Goal: Transaction & Acquisition: Purchase product/service

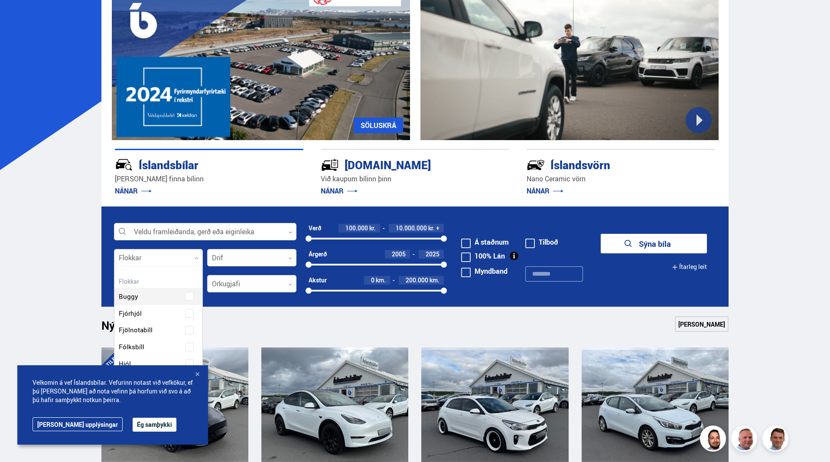
scroll to position [129, 86]
click at [142, 253] on div at bounding box center [158, 257] width 89 height 17
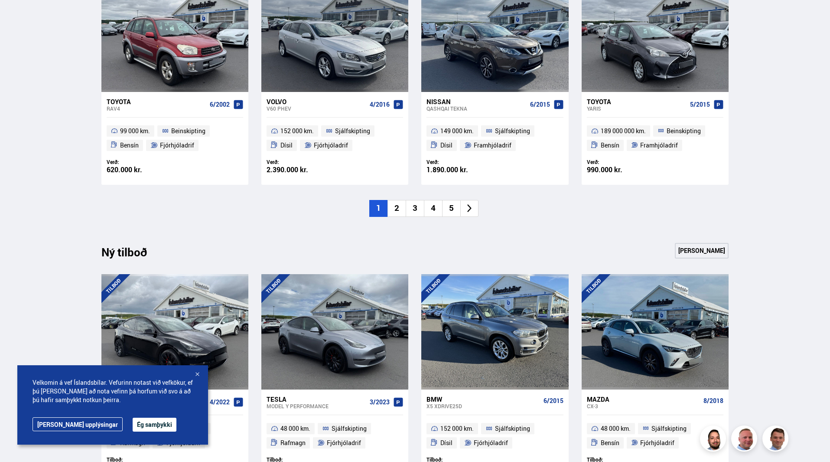
scroll to position [823, 0]
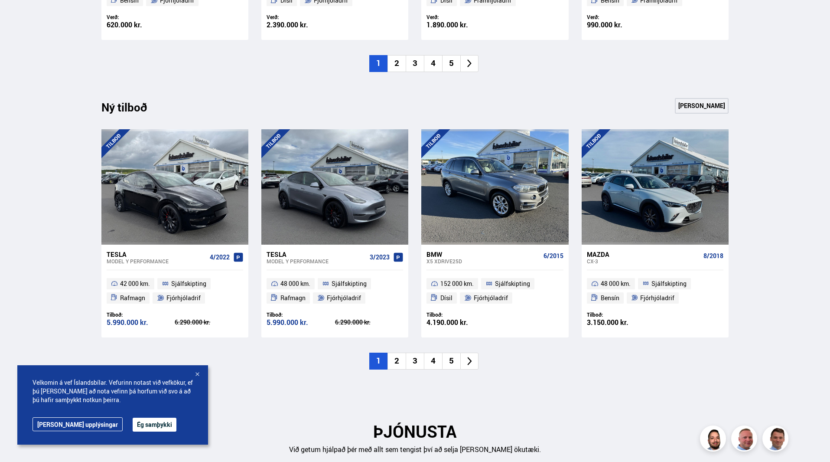
click at [402, 363] on li "2" at bounding box center [396, 360] width 18 height 17
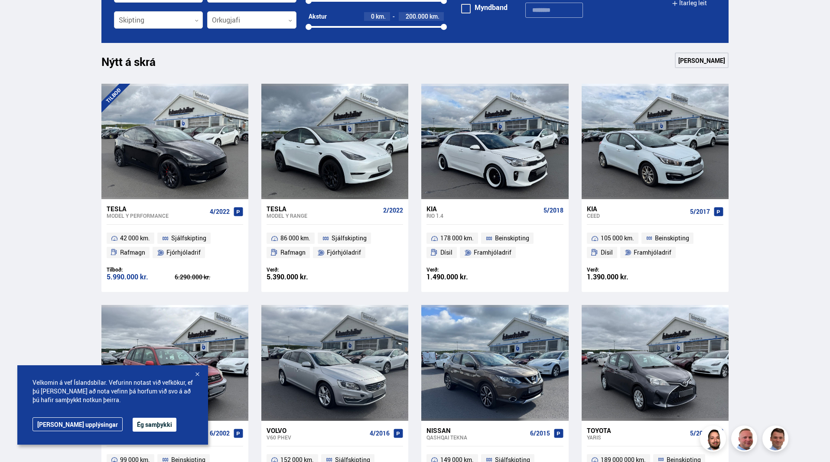
scroll to position [347, 0]
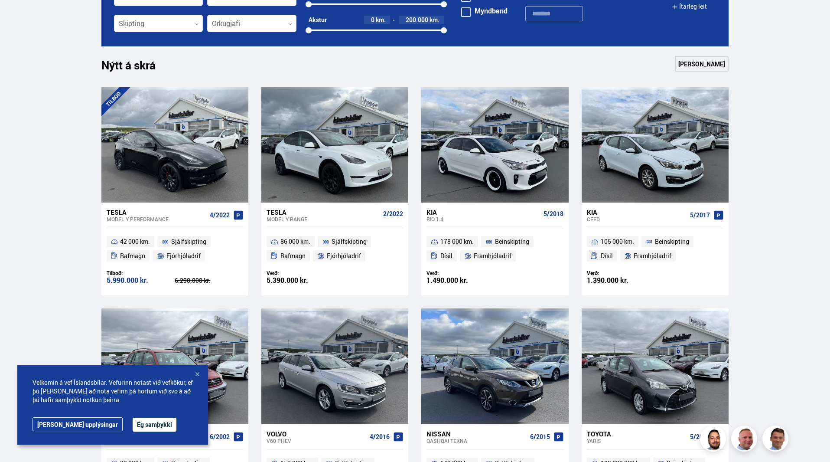
click at [349, 256] on span "Fjórhjóladrif" at bounding box center [344, 255] width 34 height 10
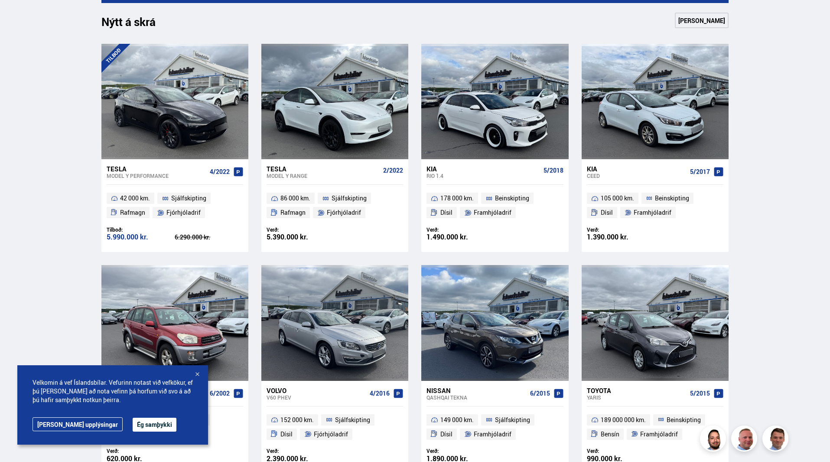
scroll to position [650, 0]
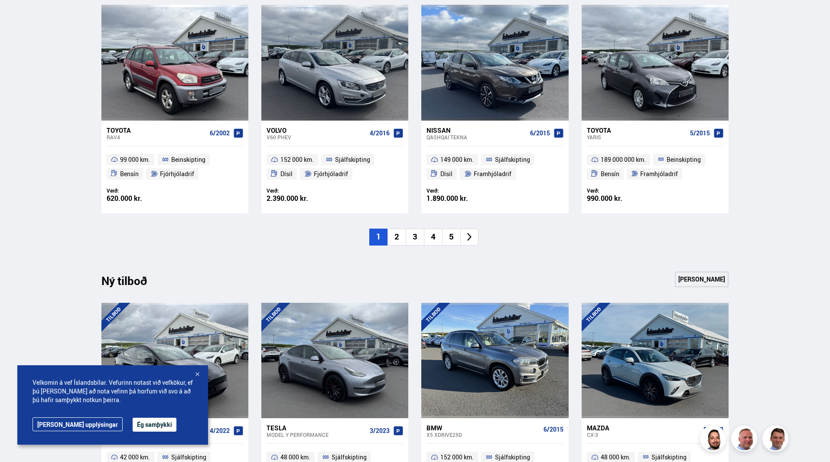
click at [398, 238] on li "2" at bounding box center [396, 236] width 18 height 17
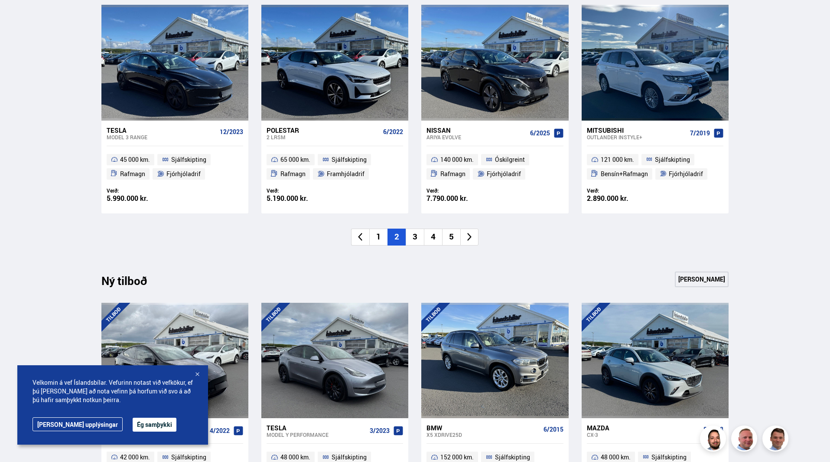
click at [412, 235] on li "3" at bounding box center [415, 236] width 18 height 17
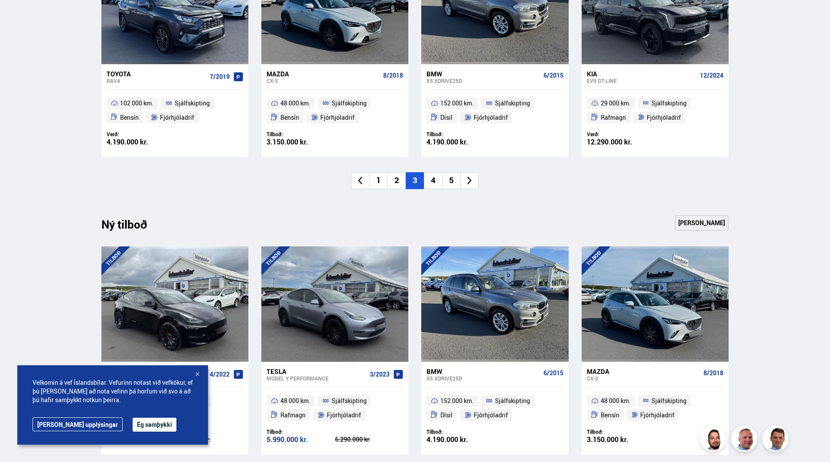
scroll to position [586, 0]
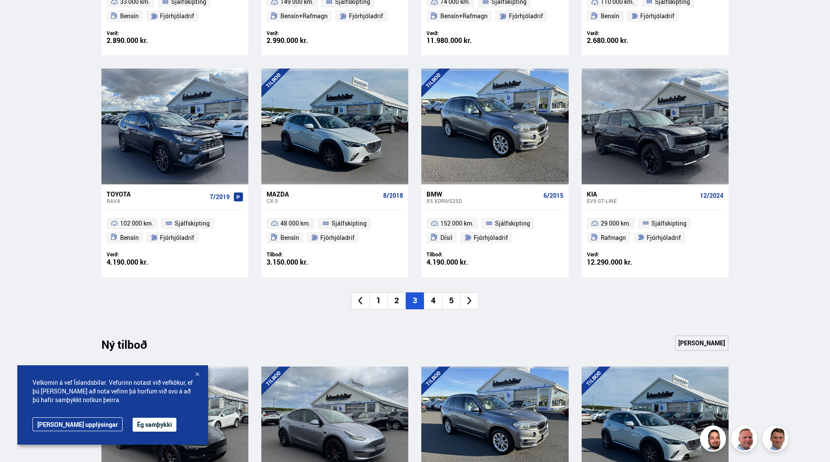
click at [430, 297] on li "4" at bounding box center [433, 300] width 18 height 17
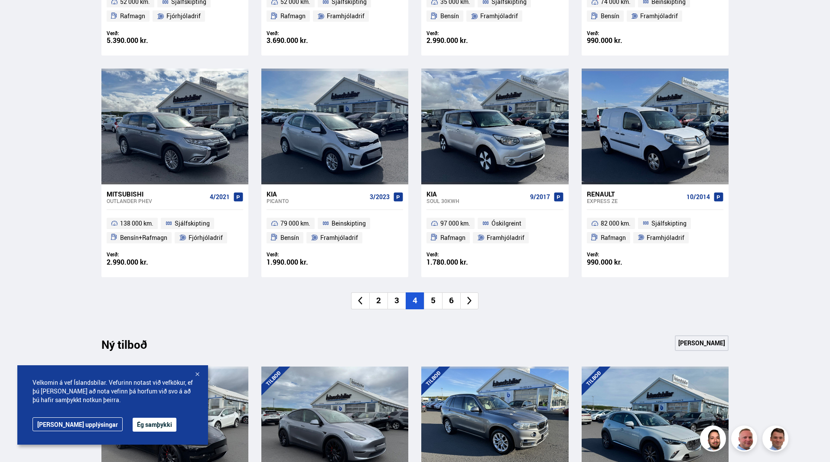
click at [433, 304] on li "5" at bounding box center [433, 300] width 18 height 17
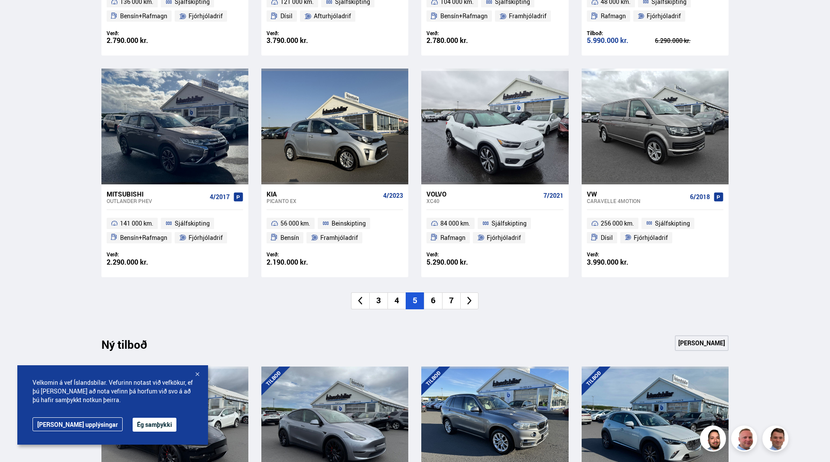
click at [435, 296] on li "6" at bounding box center [433, 300] width 18 height 17
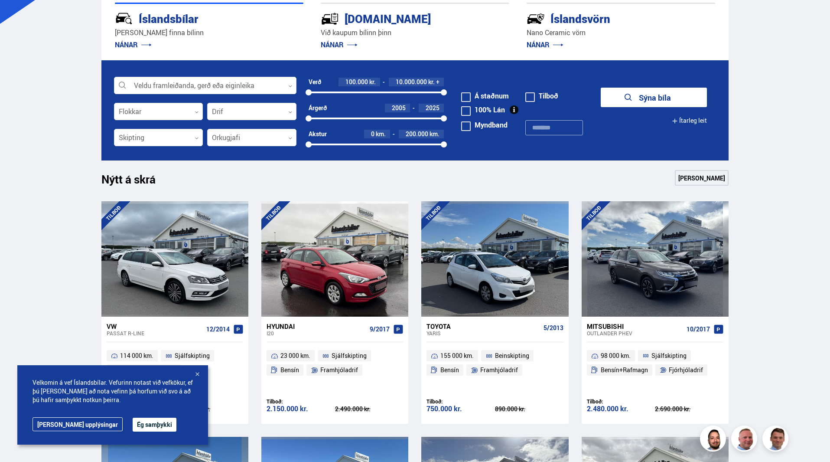
scroll to position [110, 0]
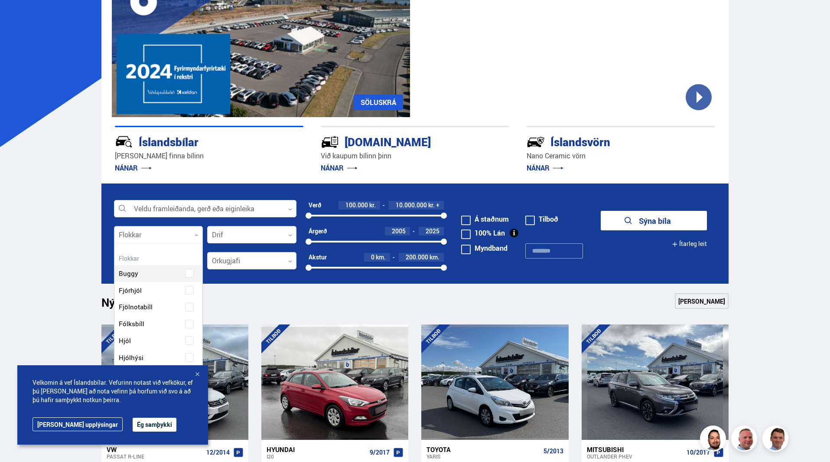
click at [175, 235] on div at bounding box center [158, 234] width 89 height 17
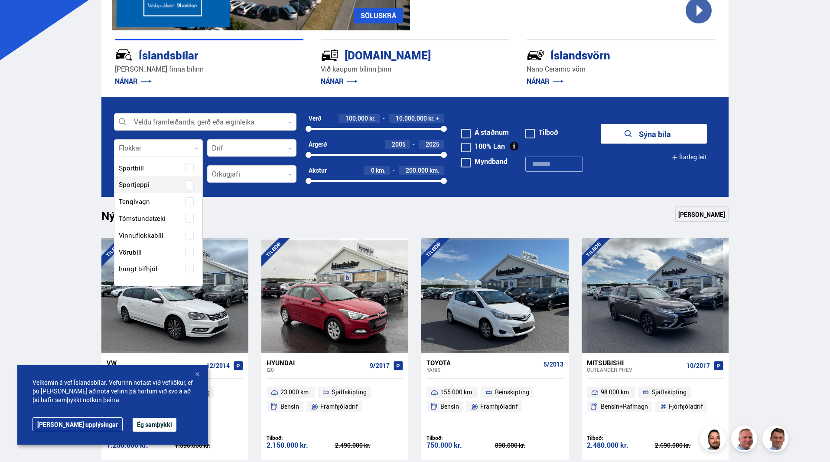
scroll to position [240, 0]
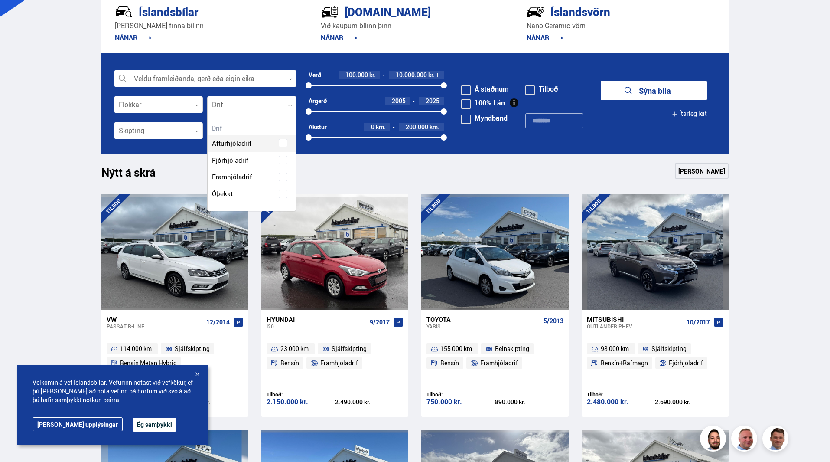
click at [256, 107] on div at bounding box center [251, 104] width 89 height 17
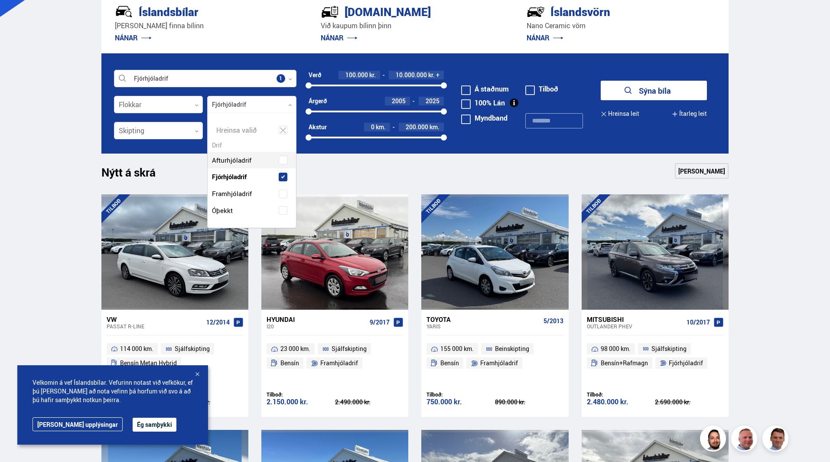
scroll to position [114, 88]
click at [276, 157] on div "Afturhjóladrif Fjórhjóladrif Framhjóladrif Óþekkt" at bounding box center [252, 179] width 88 height 80
click at [128, 119] on form "Fjórhjóladrif Veldu framleiðanda, gerð eða eiginleika 1 Flokkar 0 Fjórhjóladrif…" at bounding box center [414, 103] width 627 height 100
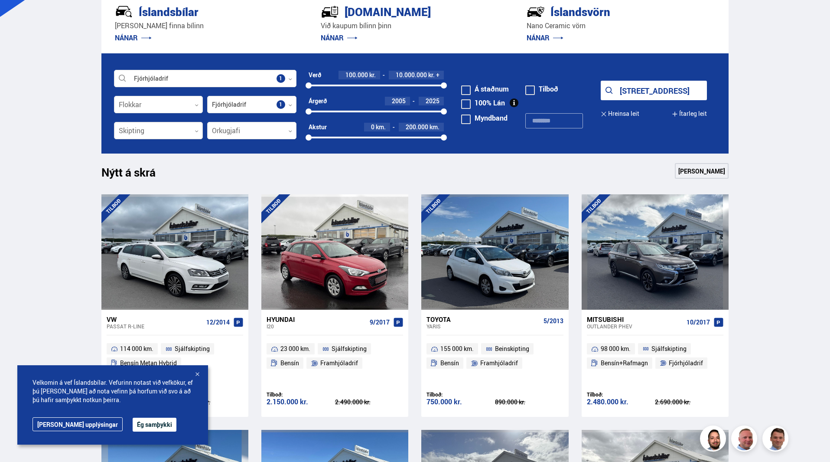
click at [129, 130] on div at bounding box center [158, 130] width 89 height 17
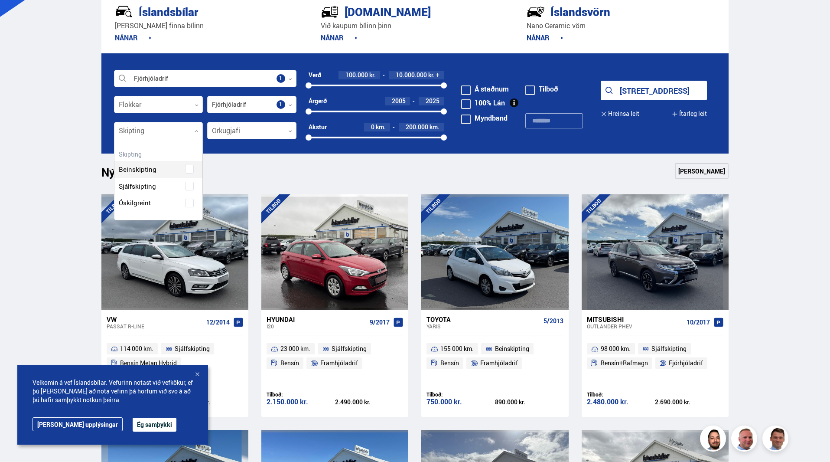
scroll to position [81, 88]
click at [270, 122] on div "Orkugjafi 0" at bounding box center [251, 130] width 89 height 17
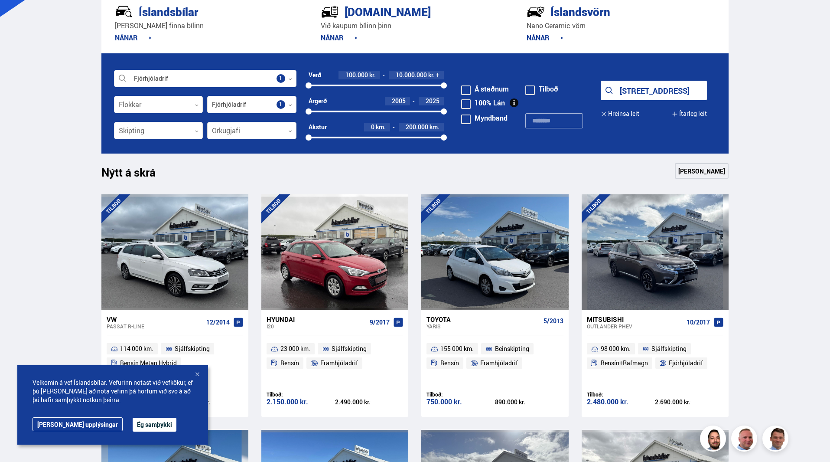
click at [269, 127] on div at bounding box center [251, 130] width 89 height 17
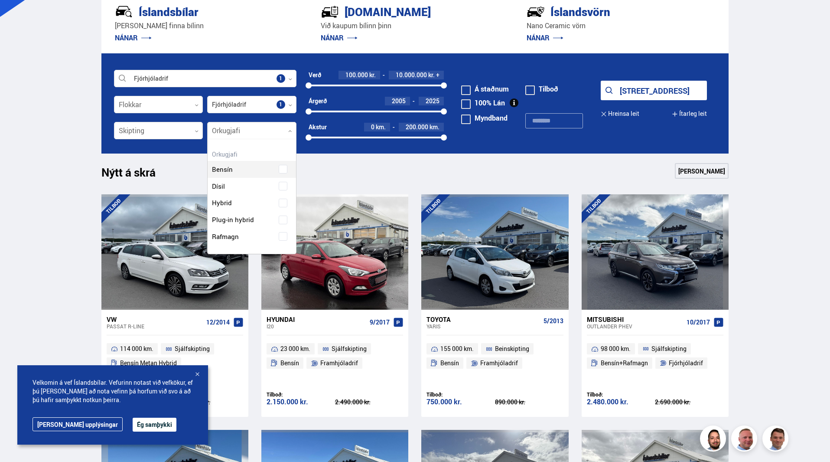
scroll to position [114, 88]
click at [428, 170] on div "Nýtt á skrá Sjá meira" at bounding box center [414, 173] width 627 height 21
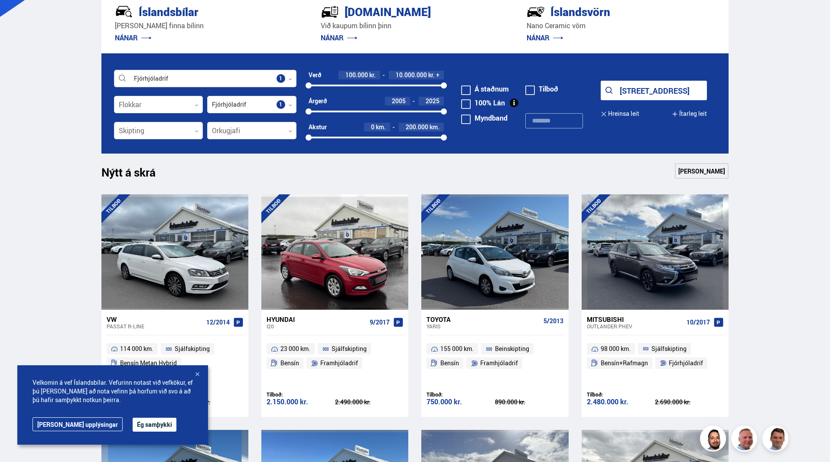
click at [652, 93] on button "[STREET_ADDRESS]" at bounding box center [654, 91] width 106 height 20
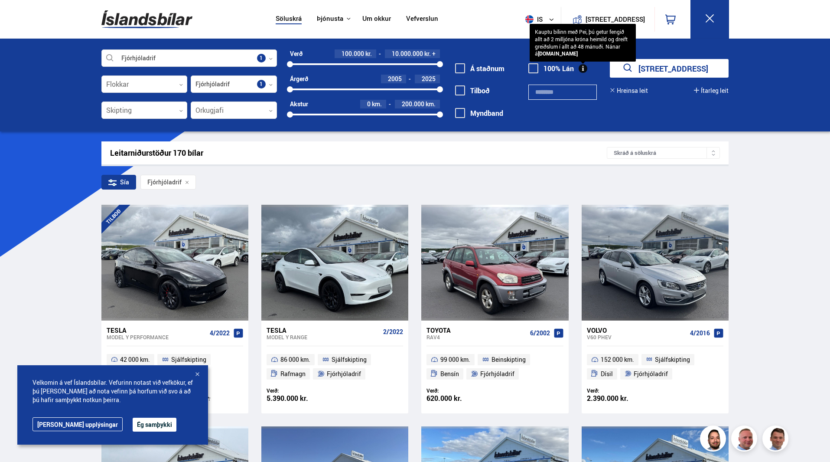
click at [581, 62] on div "Kauptu bílinn með Pei, þú getur fengið allt að 2 milljóna króna heimild og drei…" at bounding box center [583, 43] width 106 height 38
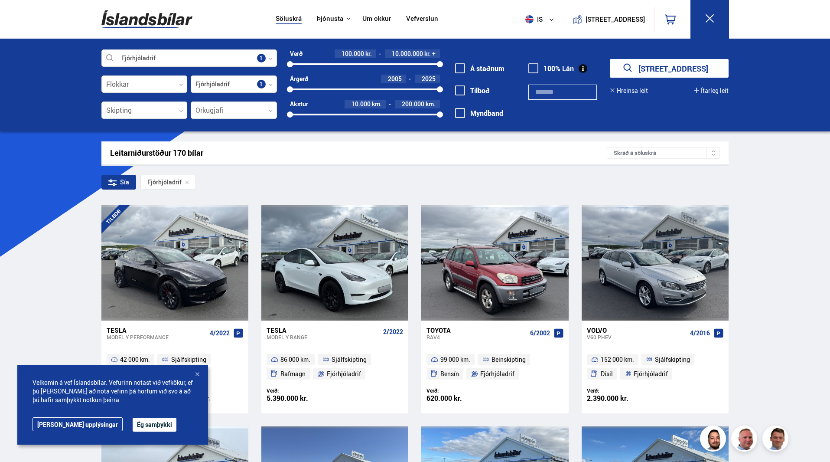
drag, startPoint x: 290, startPoint y: 114, endPoint x: 296, endPoint y: 111, distance: 6.5
click at [263, 111] on div "Fjórhjóladrif Veldu framleiðanda, gerð eða eiginleika 1 Flokkar 0 Fjórhjóladrif…" at bounding box center [414, 89] width 641 height 80
drag, startPoint x: 442, startPoint y: 113, endPoint x: 330, endPoint y: 117, distance: 111.9
click at [330, 117] on div at bounding box center [330, 114] width 6 height 6
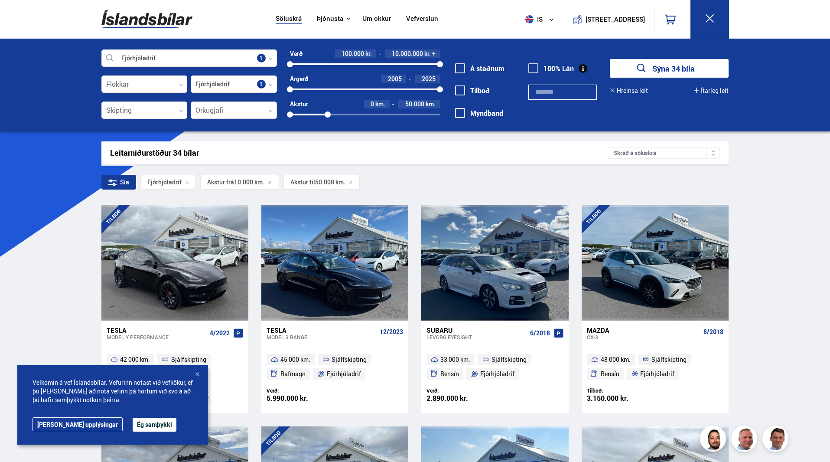
drag, startPoint x: 298, startPoint y: 112, endPoint x: 259, endPoint y: 112, distance: 39.0
click at [259, 112] on div "Fjórhjóladrif Veldu framleiðanda, gerð eða eiginleika 1 Flokkar 0 Fjórhjóladrif…" at bounding box center [414, 89] width 641 height 80
drag, startPoint x: 325, startPoint y: 114, endPoint x: 311, endPoint y: 114, distance: 14.3
click at [311, 114] on div at bounding box center [311, 114] width 6 height 6
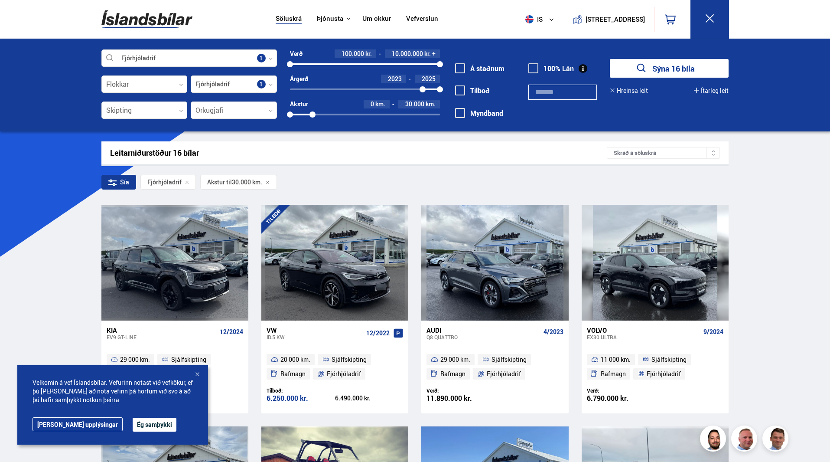
drag, startPoint x: 290, startPoint y: 88, endPoint x: 423, endPoint y: 97, distance: 132.9
click at [423, 97] on div "Verð 100.000 kr. 10.000.000 kr. + 100000 10000000 Árgerð 2023 2025 2023 2025 [G…" at bounding box center [358, 86] width 163 height 75
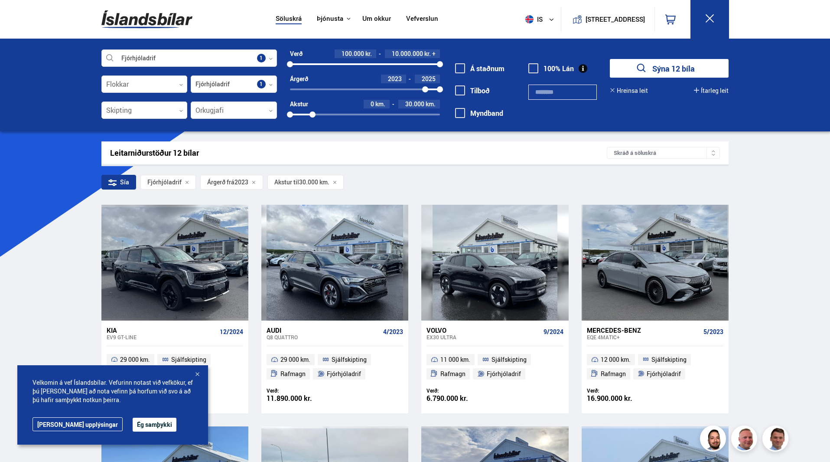
click at [688, 60] on button "Sýna 12 bíla" at bounding box center [669, 68] width 119 height 19
drag, startPoint x: 312, startPoint y: 114, endPoint x: 336, endPoint y: 117, distance: 24.0
click at [336, 117] on div at bounding box center [336, 114] width 6 height 6
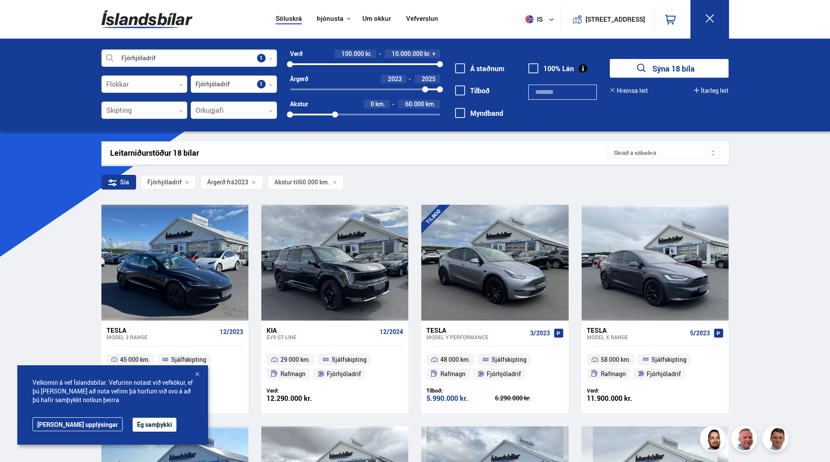
click at [686, 68] on button "Sýna 18 bíla" at bounding box center [669, 68] width 119 height 19
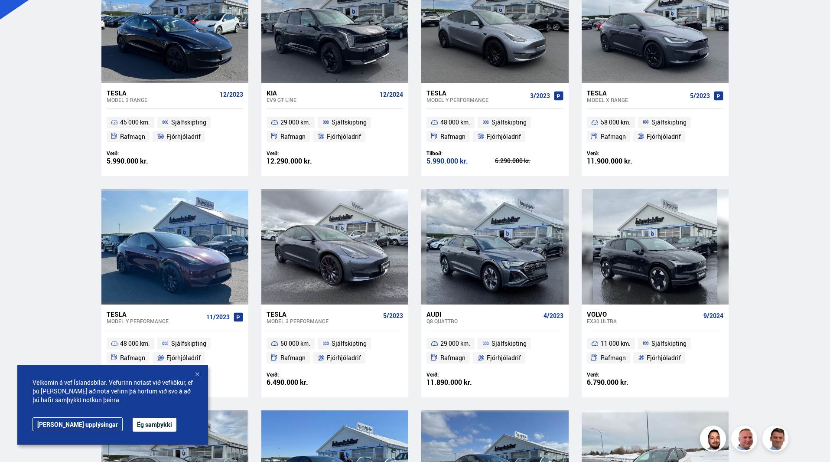
scroll to position [260, 0]
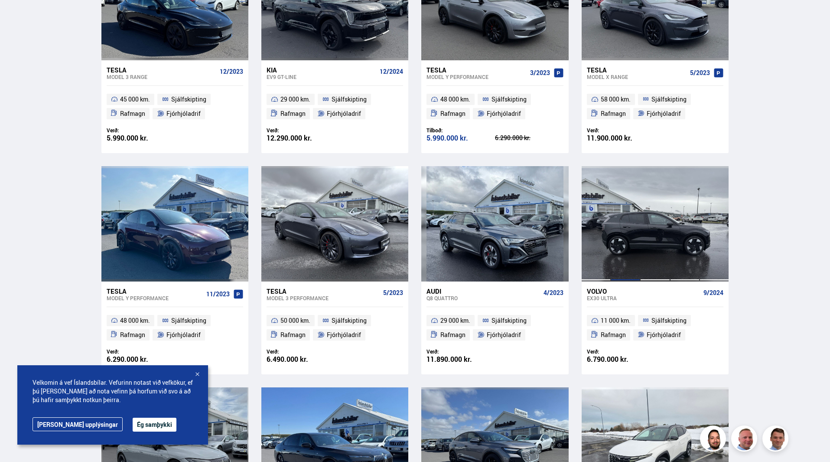
click at [626, 209] on div at bounding box center [625, 223] width 29 height 115
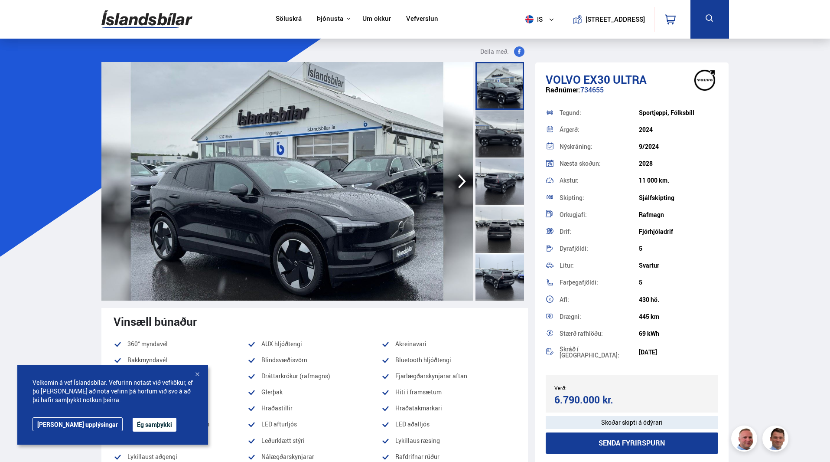
click at [462, 177] on icon "button" at bounding box center [462, 181] width 8 height 14
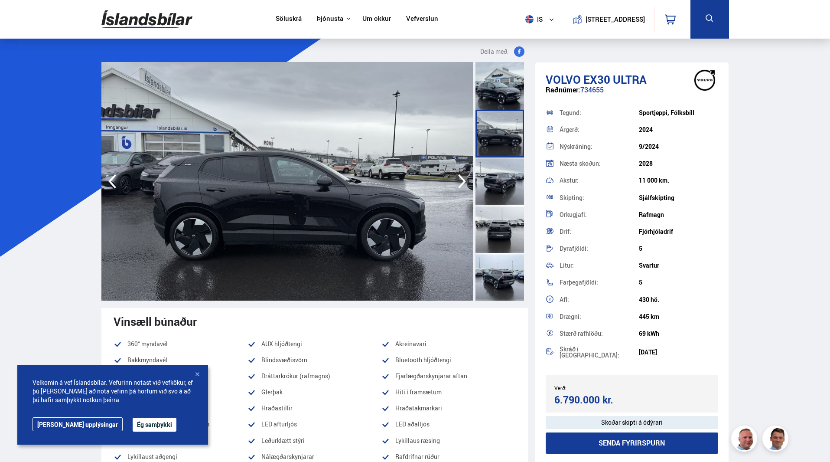
click at [456, 178] on icon "button" at bounding box center [461, 181] width 17 height 21
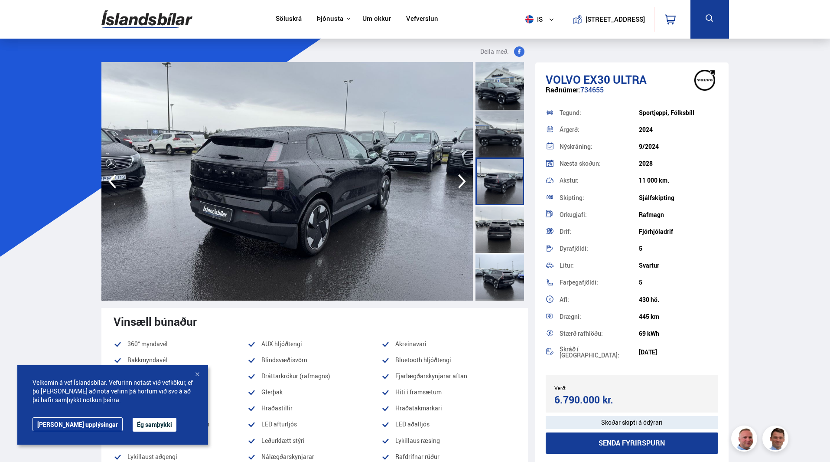
click at [456, 178] on icon "button" at bounding box center [461, 181] width 17 height 21
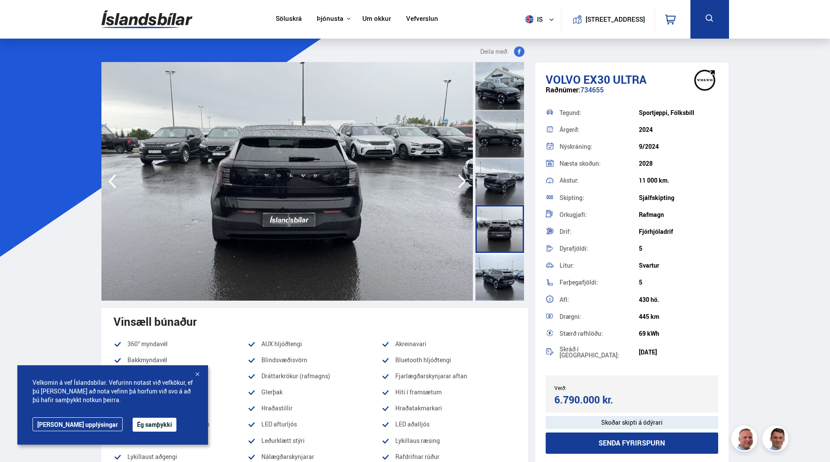
click at [456, 178] on icon "button" at bounding box center [461, 181] width 17 height 21
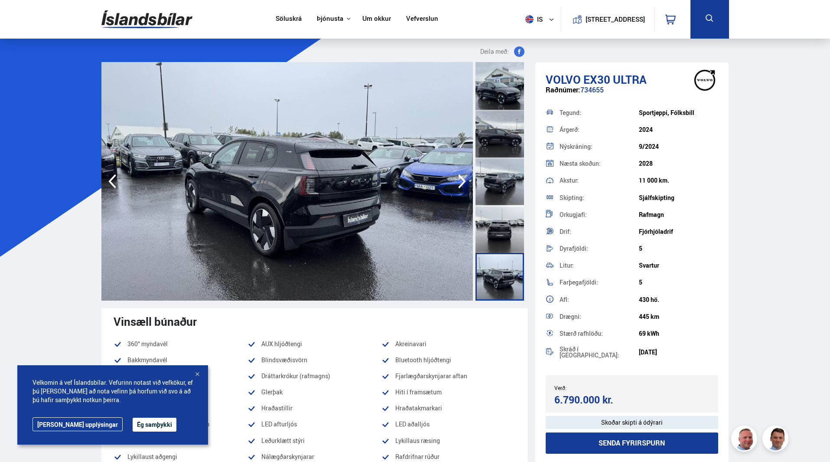
click at [456, 178] on icon "button" at bounding box center [461, 181] width 17 height 21
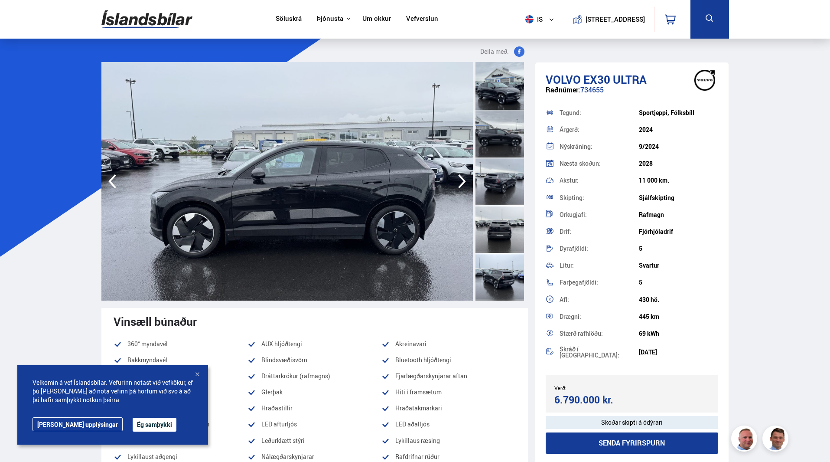
click at [456, 178] on icon "button" at bounding box center [461, 181] width 17 height 21
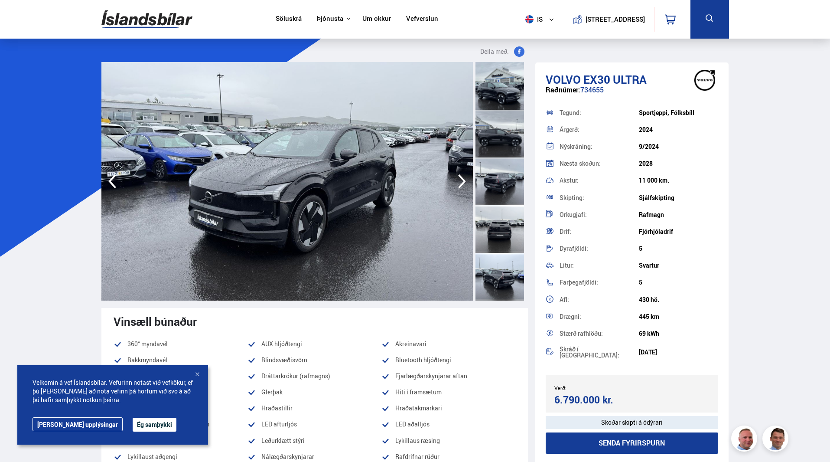
click at [456, 178] on icon "button" at bounding box center [461, 181] width 17 height 21
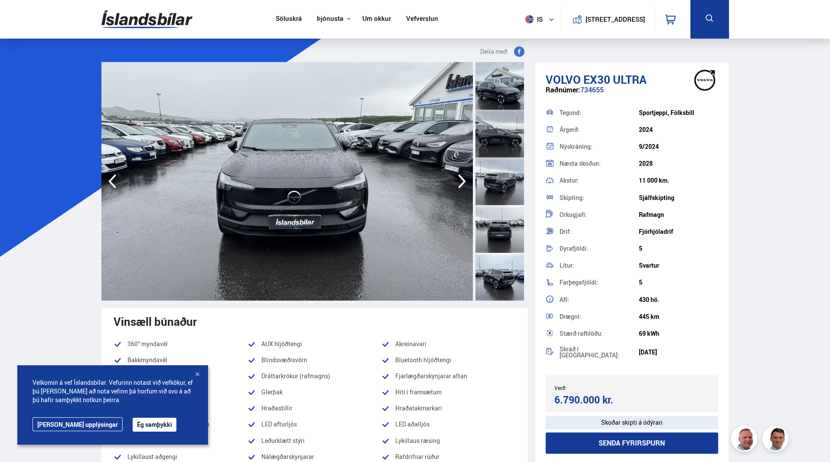
click at [456, 178] on icon "button" at bounding box center [461, 181] width 17 height 21
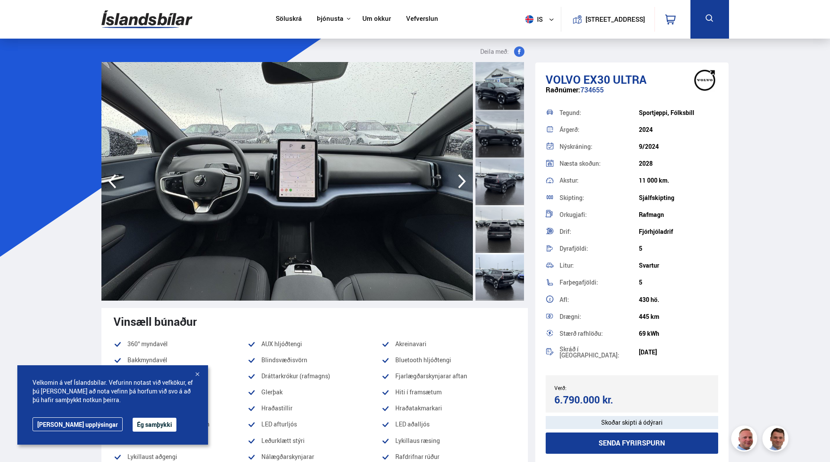
click at [456, 178] on icon "button" at bounding box center [461, 181] width 17 height 21
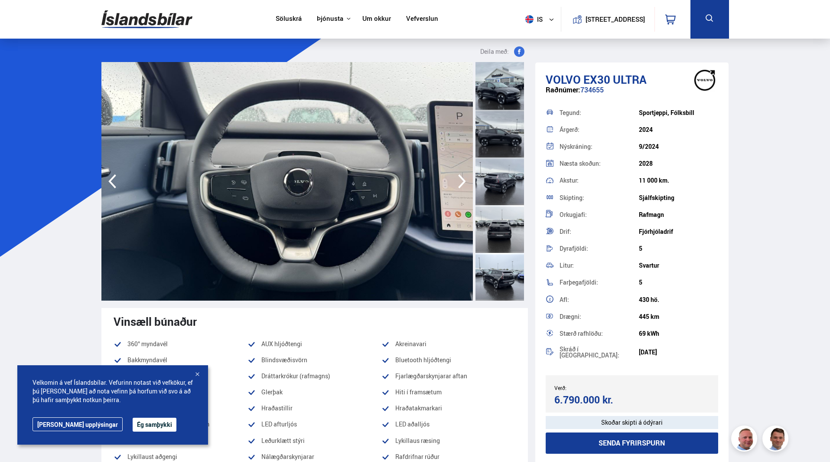
click at [456, 178] on icon "button" at bounding box center [461, 181] width 17 height 21
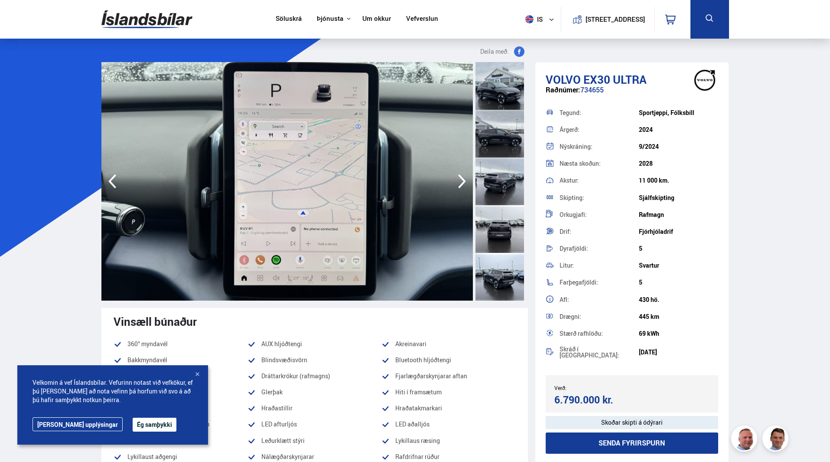
click at [456, 178] on icon "button" at bounding box center [461, 181] width 17 height 21
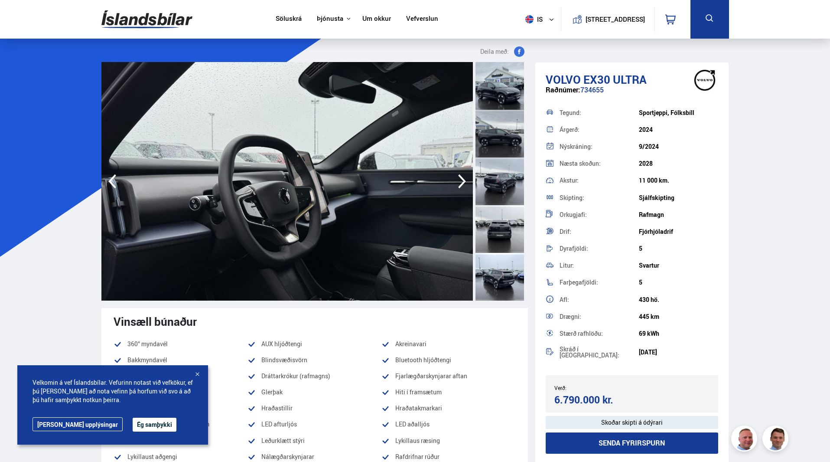
click at [456, 178] on icon "button" at bounding box center [461, 181] width 17 height 21
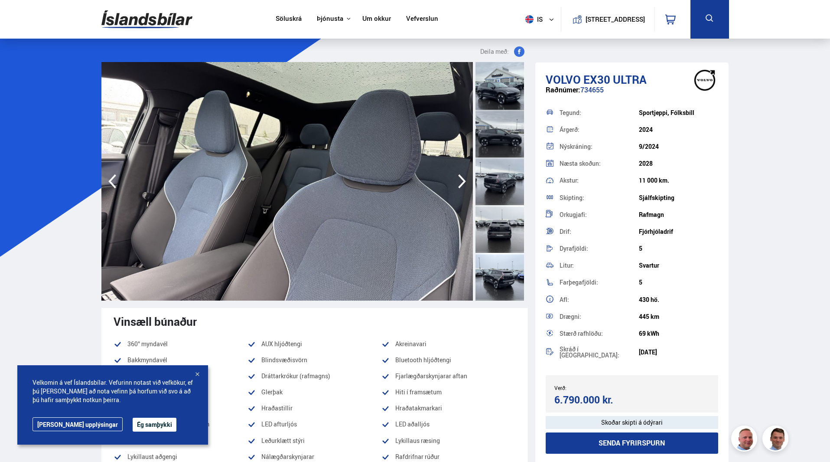
click at [456, 178] on icon "button" at bounding box center [461, 181] width 17 height 21
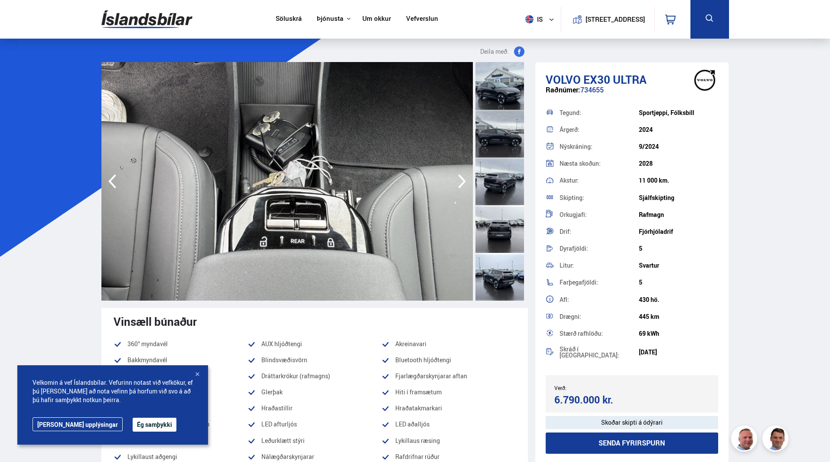
click at [456, 178] on icon "button" at bounding box center [461, 181] width 17 height 21
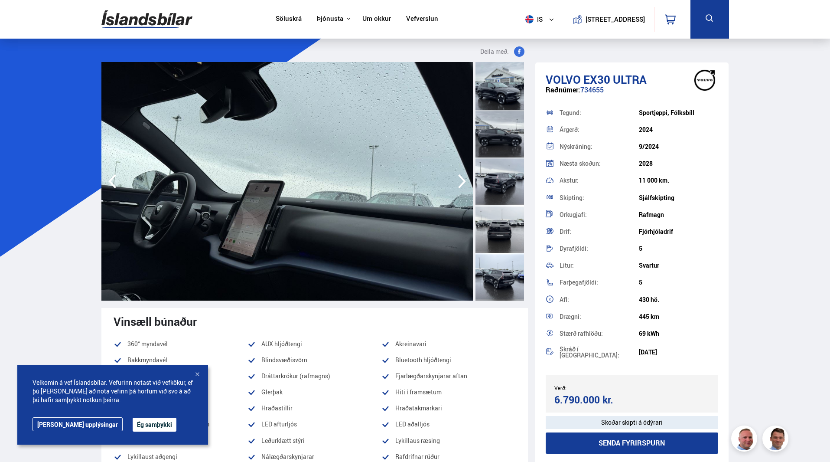
click at [456, 178] on icon "button" at bounding box center [461, 181] width 17 height 21
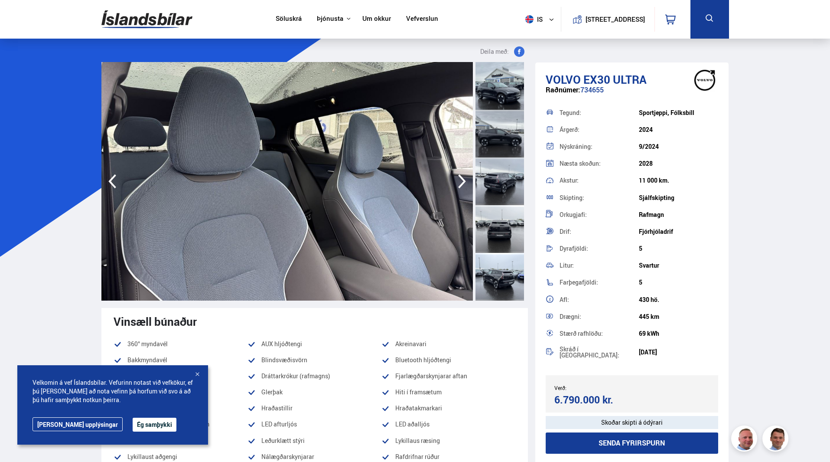
click at [456, 178] on icon "button" at bounding box center [461, 181] width 17 height 21
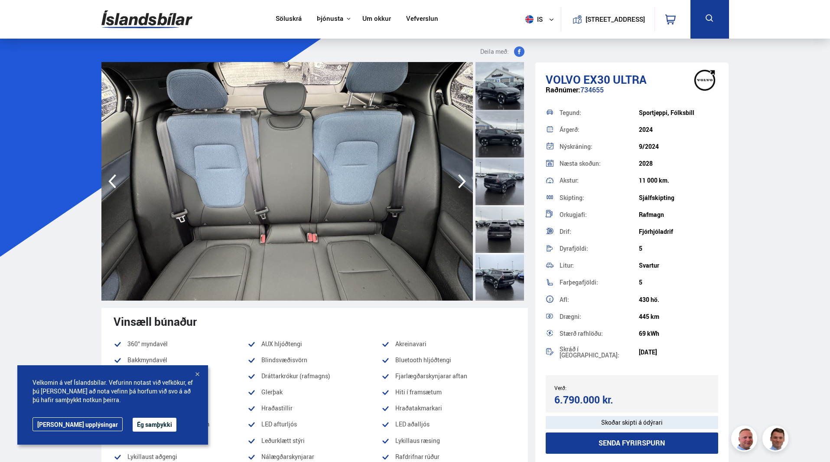
click at [456, 178] on icon "button" at bounding box center [461, 181] width 17 height 21
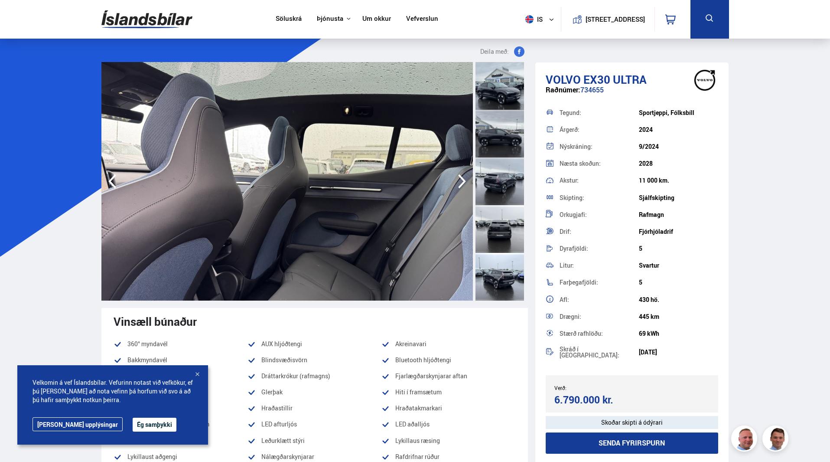
click at [456, 178] on icon "button" at bounding box center [461, 181] width 17 height 21
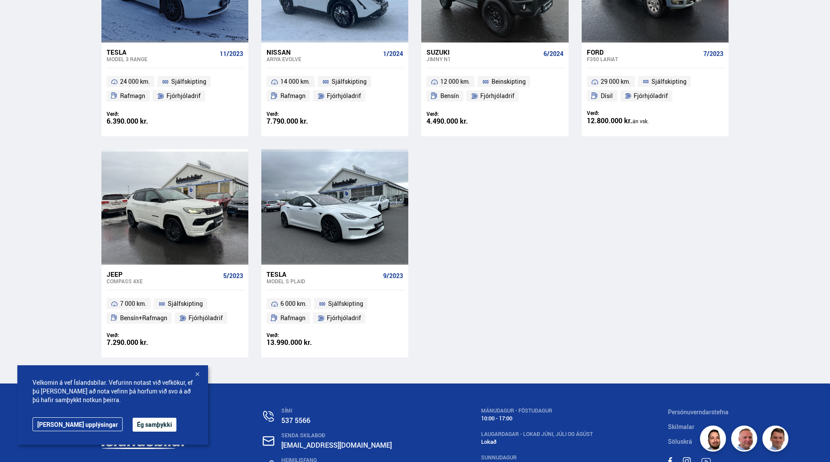
scroll to position [960, 0]
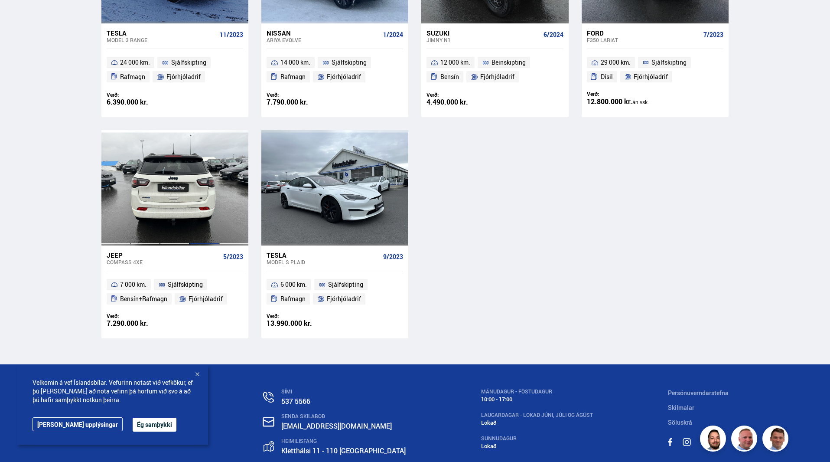
click at [202, 201] on div at bounding box center [203, 187] width 29 height 115
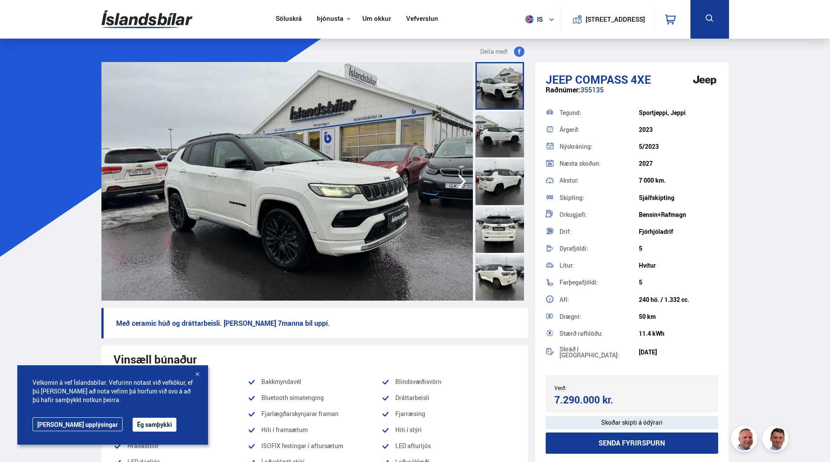
click at [460, 176] on icon "button" at bounding box center [462, 181] width 8 height 14
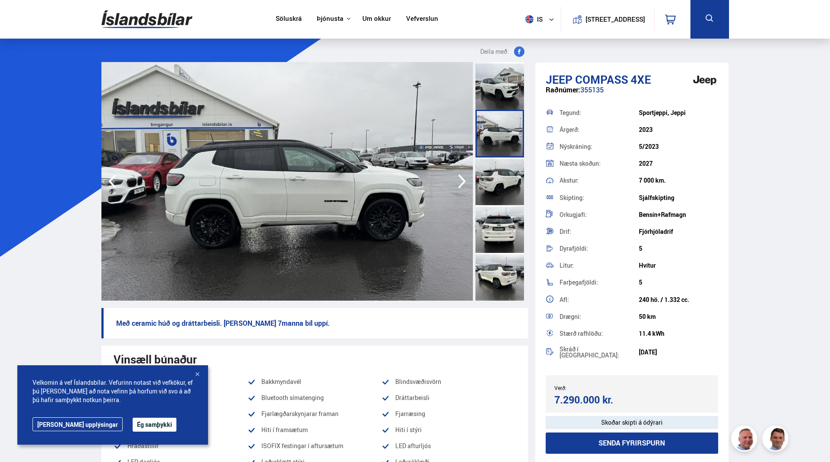
click at [459, 179] on icon "button" at bounding box center [461, 181] width 17 height 21
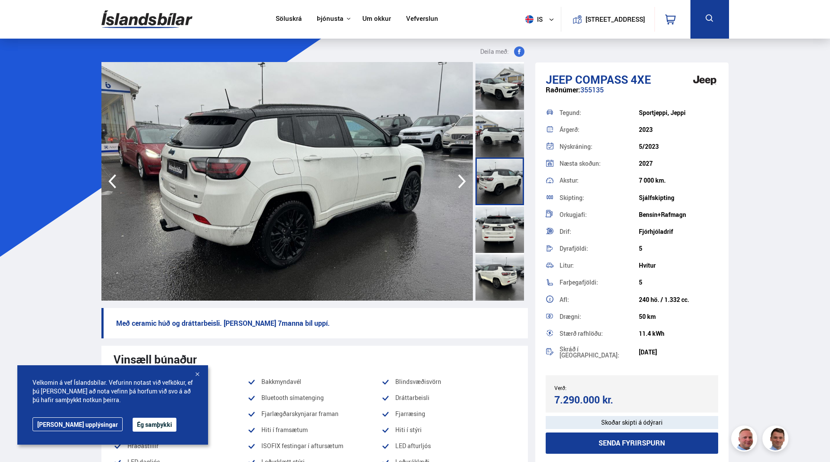
click at [459, 179] on icon "button" at bounding box center [461, 181] width 17 height 21
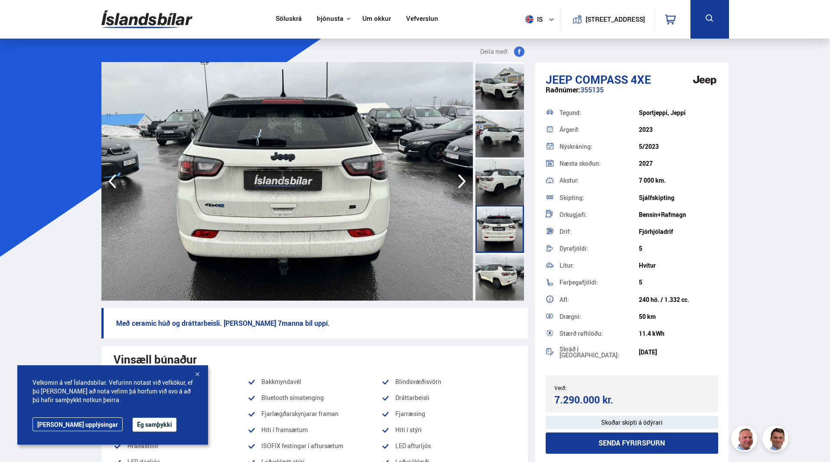
click at [459, 179] on icon "button" at bounding box center [461, 181] width 17 height 21
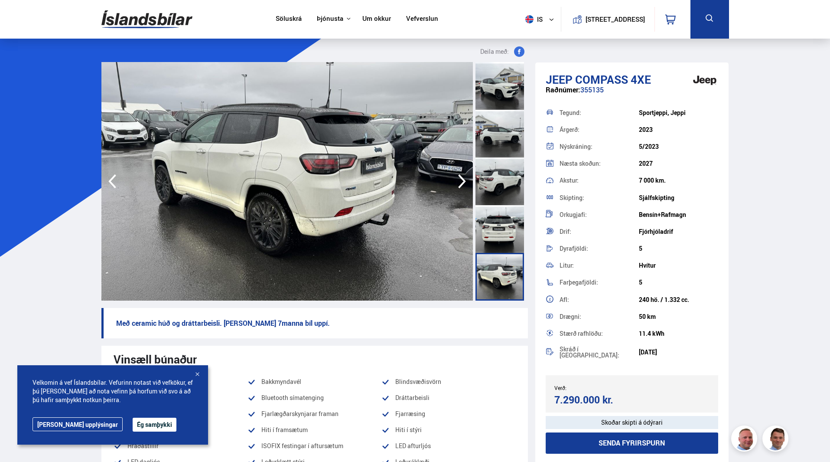
click at [459, 180] on icon "button" at bounding box center [461, 181] width 17 height 21
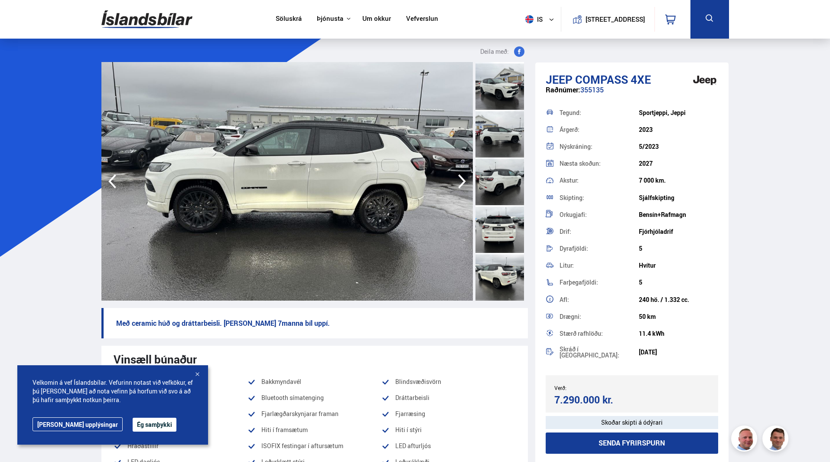
click at [459, 180] on icon "button" at bounding box center [461, 181] width 17 height 21
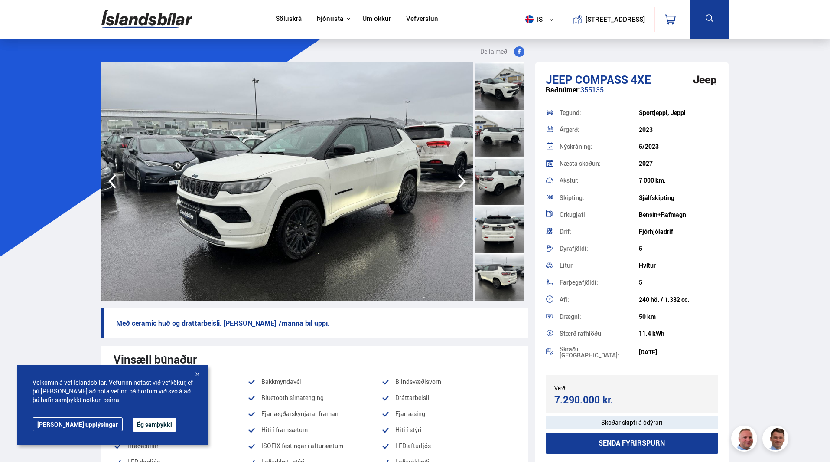
click at [459, 180] on icon "button" at bounding box center [461, 181] width 17 height 21
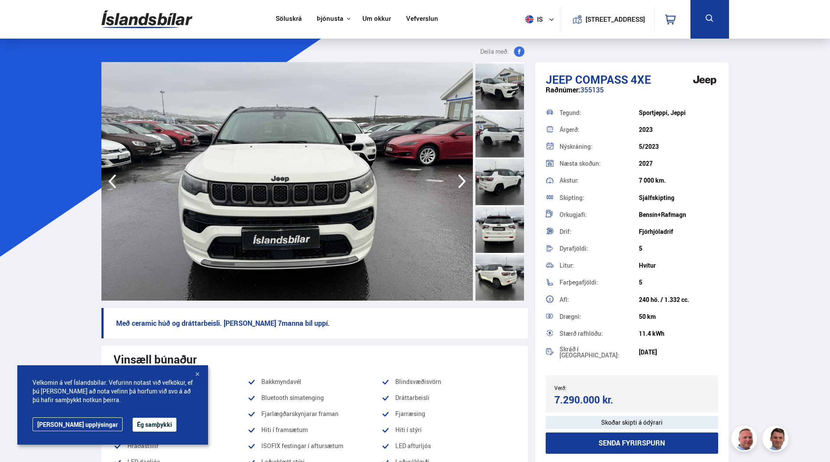
click at [459, 180] on icon "button" at bounding box center [461, 181] width 17 height 21
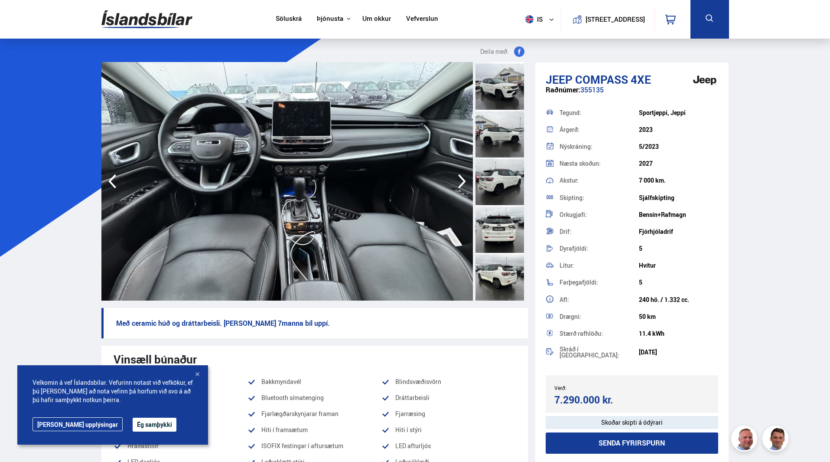
click at [459, 180] on icon "button" at bounding box center [461, 181] width 17 height 21
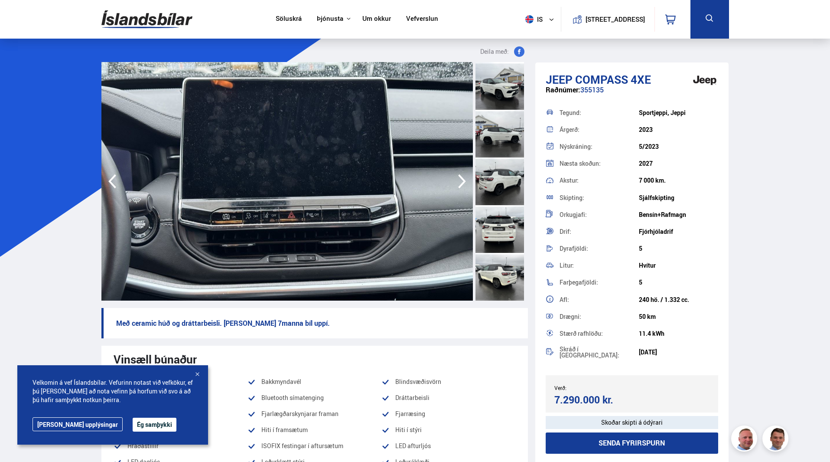
click at [459, 180] on icon "button" at bounding box center [461, 181] width 17 height 21
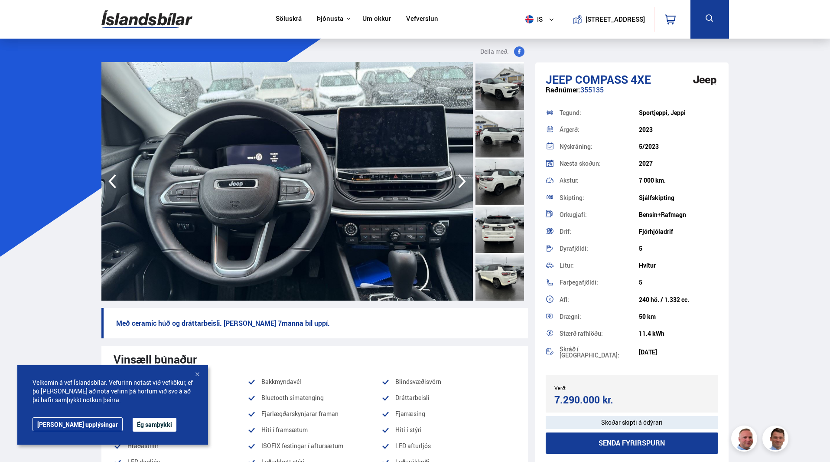
click at [459, 180] on icon "button" at bounding box center [461, 181] width 17 height 21
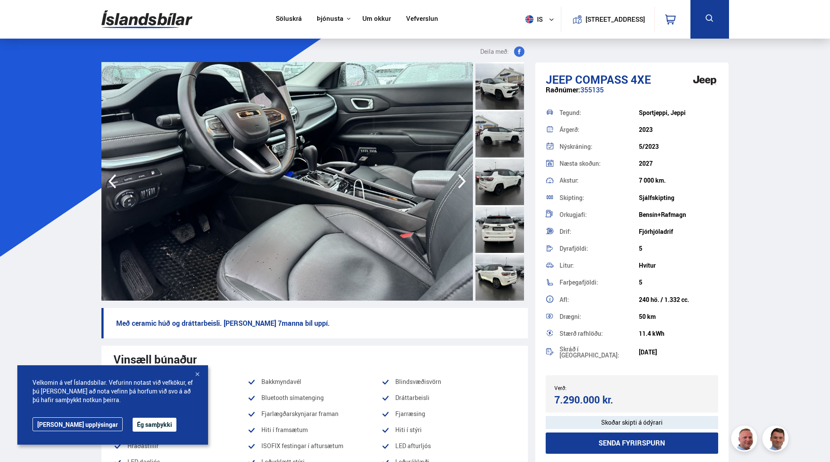
click at [459, 180] on icon "button" at bounding box center [461, 181] width 17 height 21
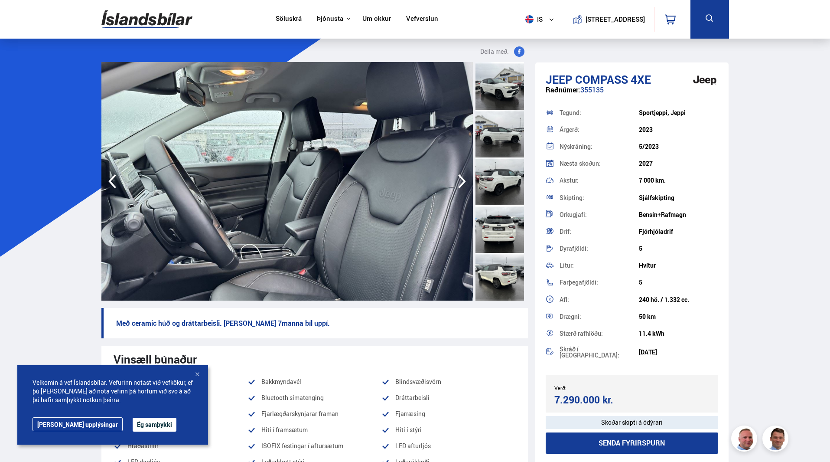
click at [459, 180] on icon "button" at bounding box center [461, 181] width 17 height 21
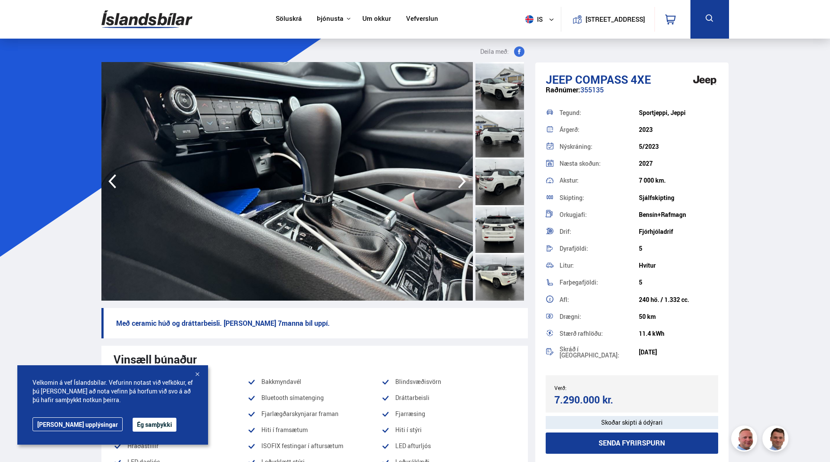
click at [459, 180] on icon "button" at bounding box center [461, 181] width 17 height 21
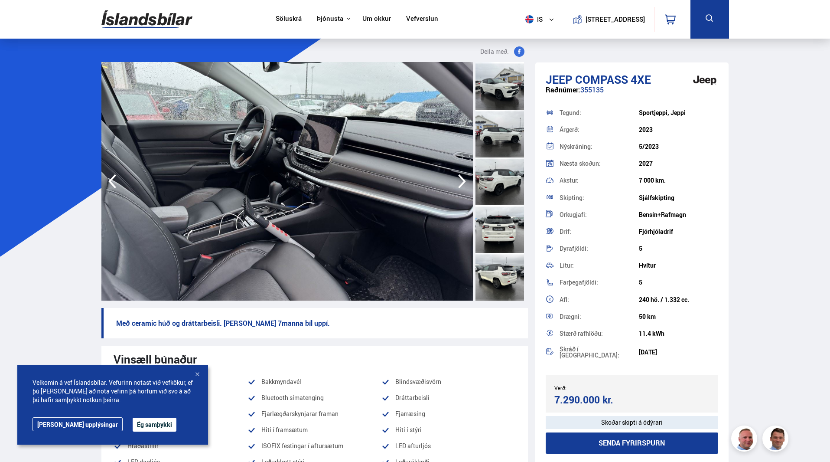
click at [459, 180] on icon "button" at bounding box center [461, 181] width 17 height 21
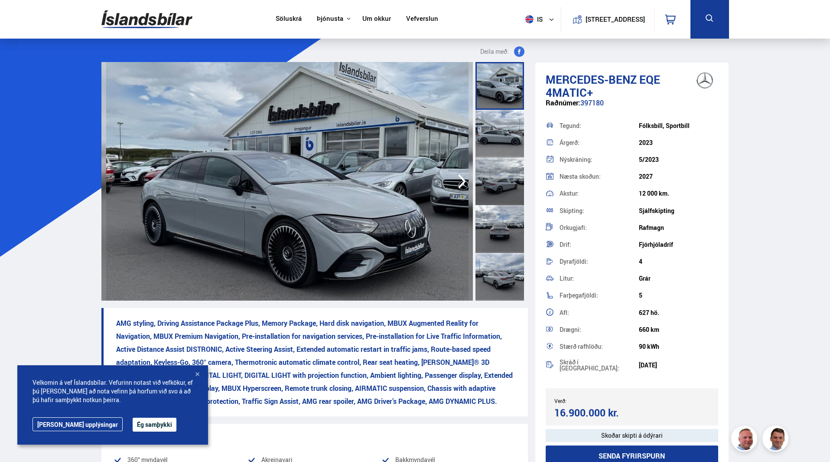
click at [464, 178] on icon "button" at bounding box center [461, 181] width 17 height 21
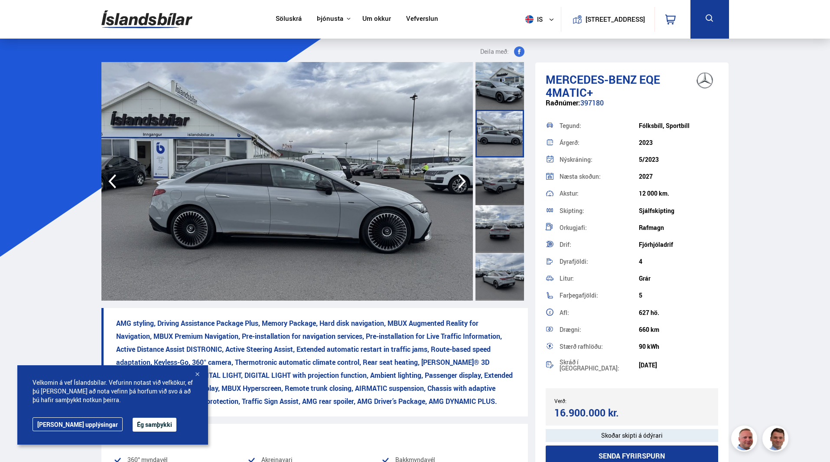
click at [464, 178] on icon "button" at bounding box center [461, 181] width 17 height 21
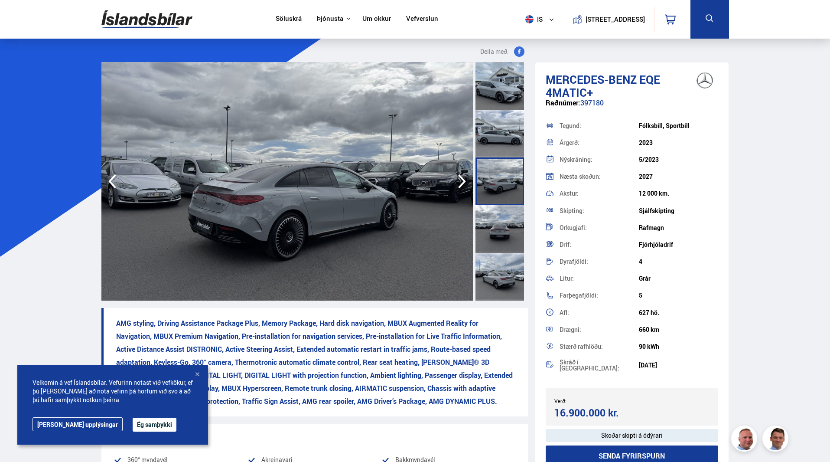
click at [464, 178] on icon "button" at bounding box center [461, 181] width 17 height 21
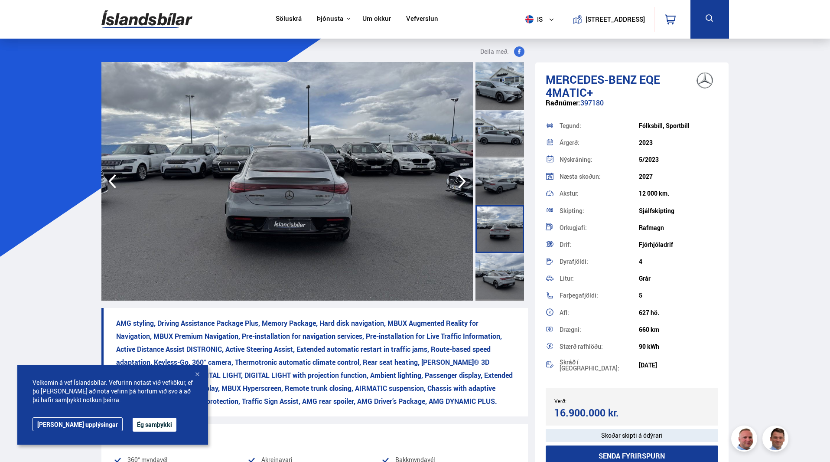
click at [464, 178] on icon "button" at bounding box center [461, 181] width 17 height 21
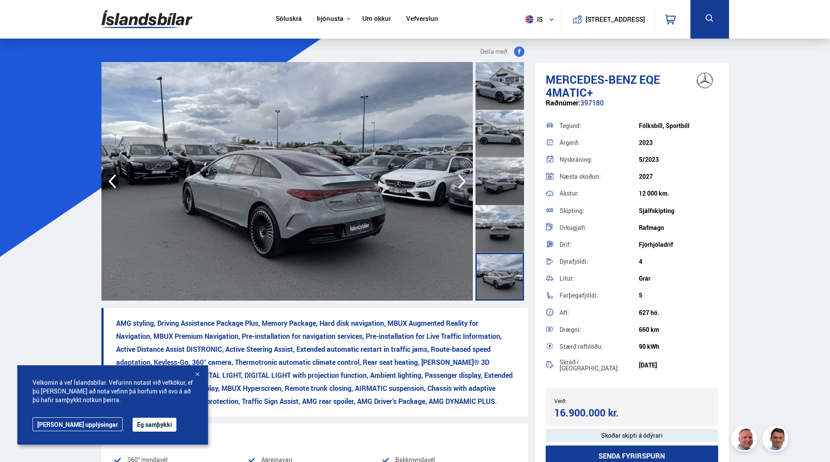
click at [464, 178] on icon "button" at bounding box center [461, 181] width 17 height 21
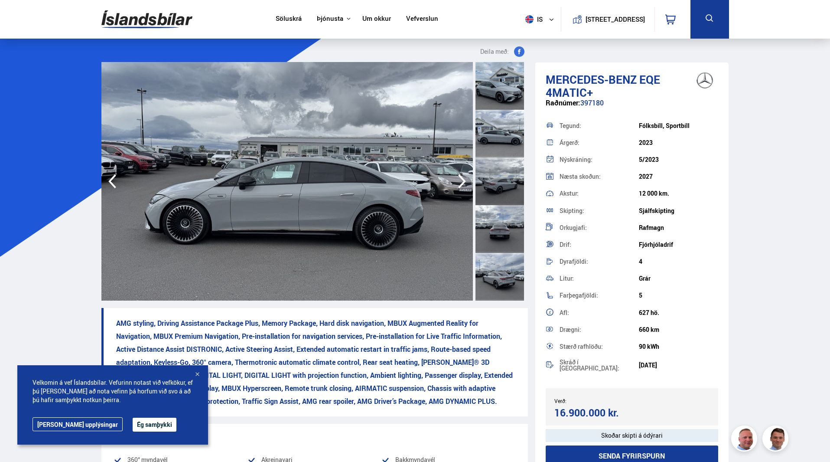
click at [464, 178] on icon "button" at bounding box center [461, 181] width 17 height 21
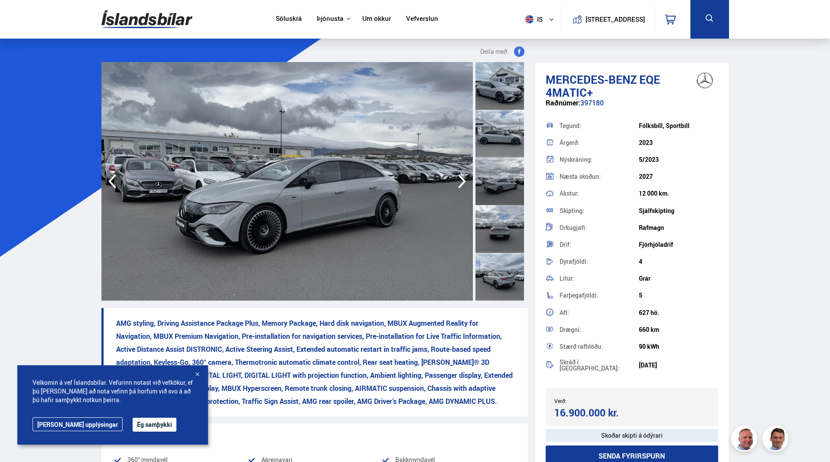
click at [464, 178] on icon "button" at bounding box center [461, 181] width 17 height 21
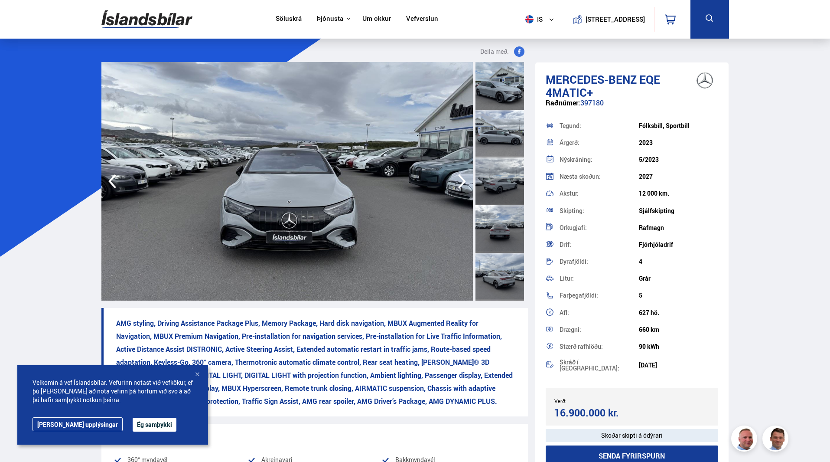
click at [464, 178] on icon "button" at bounding box center [461, 181] width 17 height 21
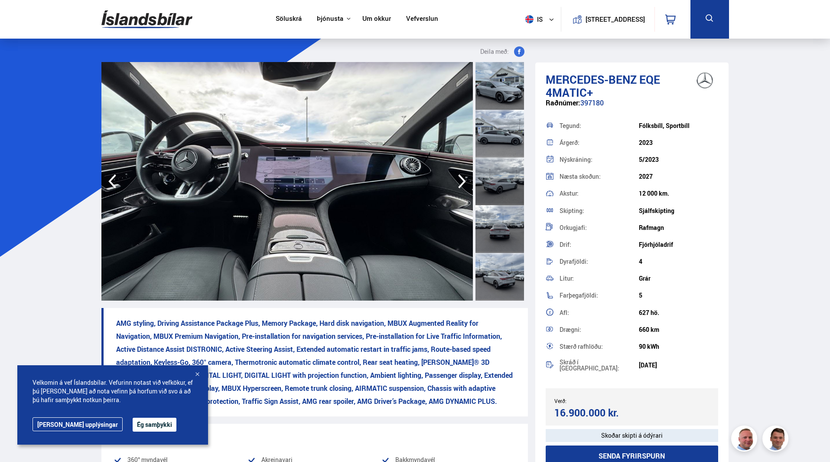
click at [464, 178] on icon "button" at bounding box center [461, 181] width 17 height 21
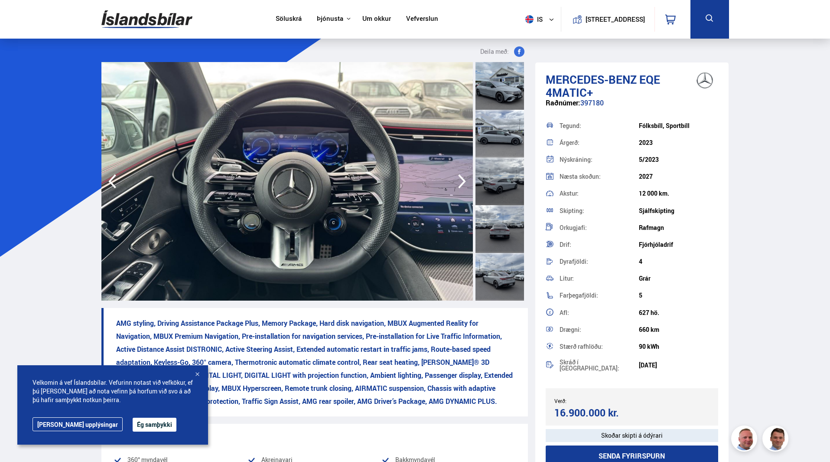
click at [464, 178] on icon "button" at bounding box center [461, 181] width 17 height 21
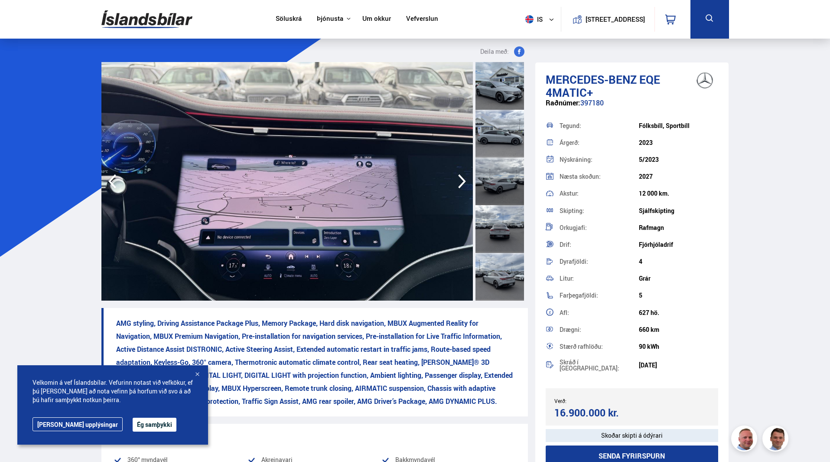
click at [464, 178] on icon "button" at bounding box center [461, 181] width 17 height 21
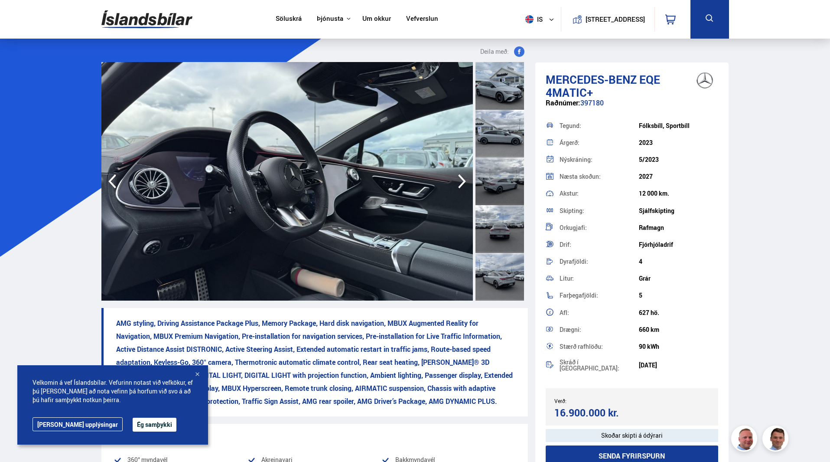
click at [464, 178] on icon "button" at bounding box center [461, 181] width 17 height 21
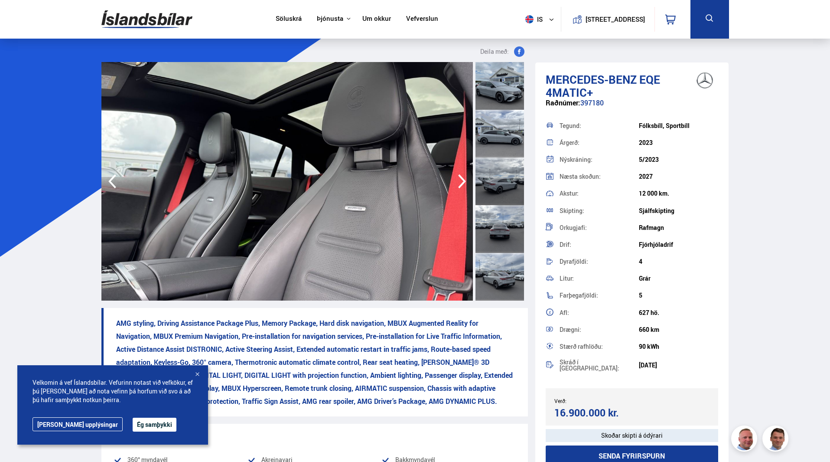
click at [464, 178] on icon "button" at bounding box center [461, 181] width 17 height 21
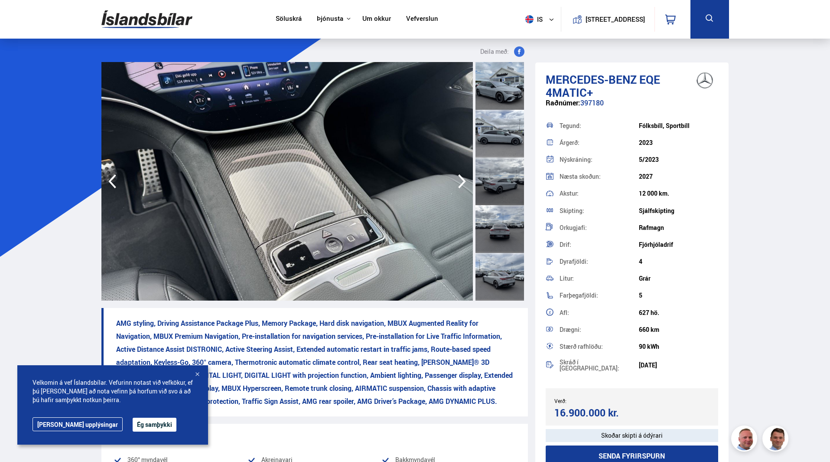
click at [464, 178] on icon "button" at bounding box center [461, 181] width 17 height 21
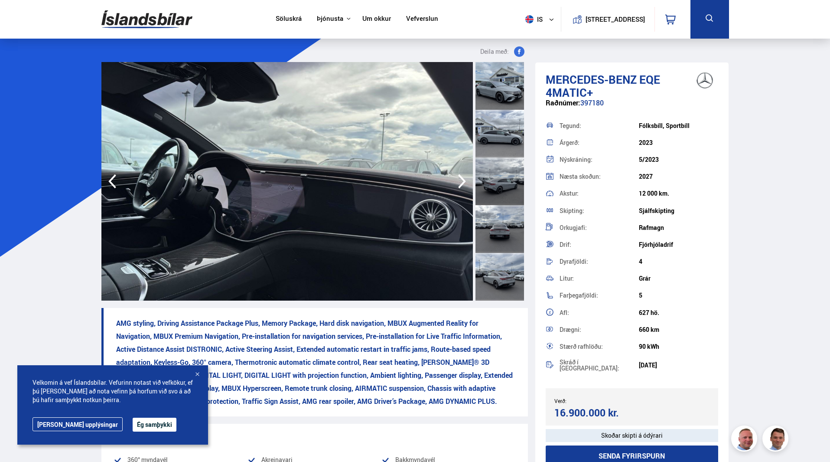
click at [464, 178] on icon "button" at bounding box center [461, 181] width 17 height 21
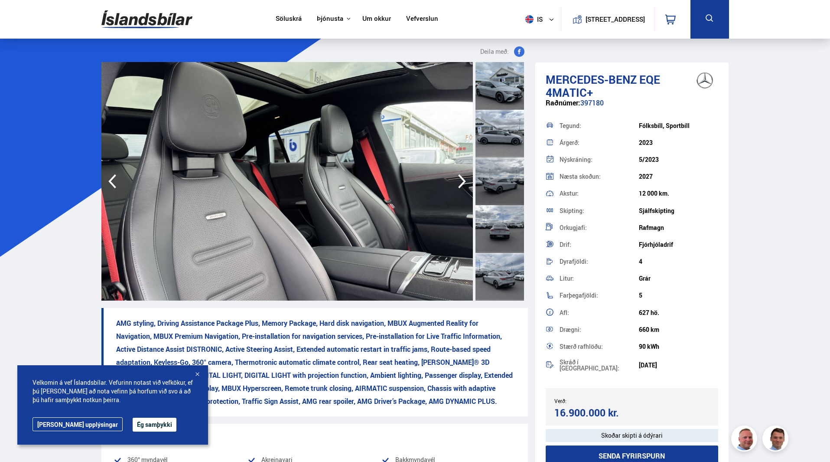
click at [464, 178] on icon "button" at bounding box center [461, 181] width 17 height 21
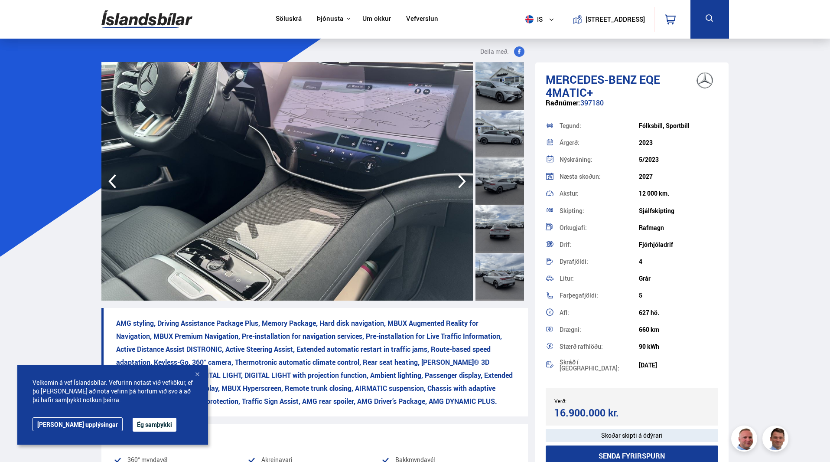
click at [464, 178] on icon "button" at bounding box center [461, 181] width 17 height 21
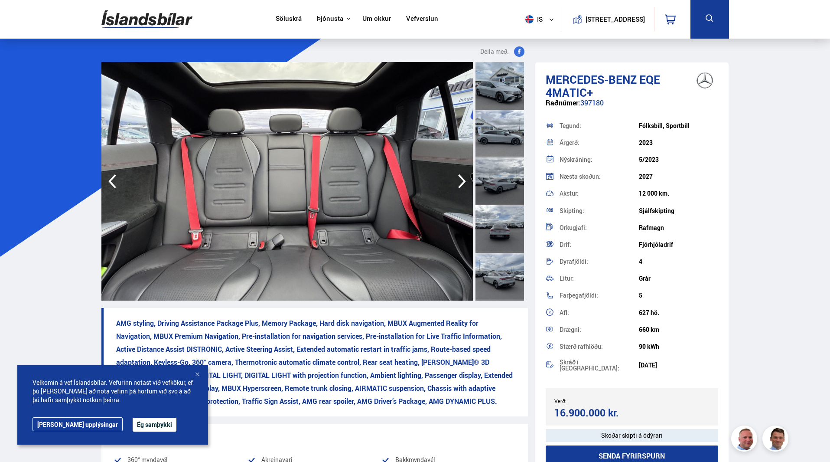
click at [464, 177] on icon "button" at bounding box center [461, 181] width 17 height 21
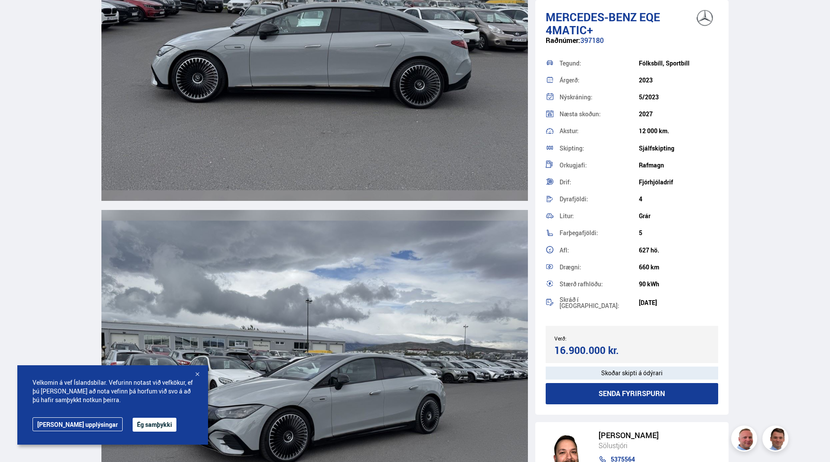
scroll to position [3163, 0]
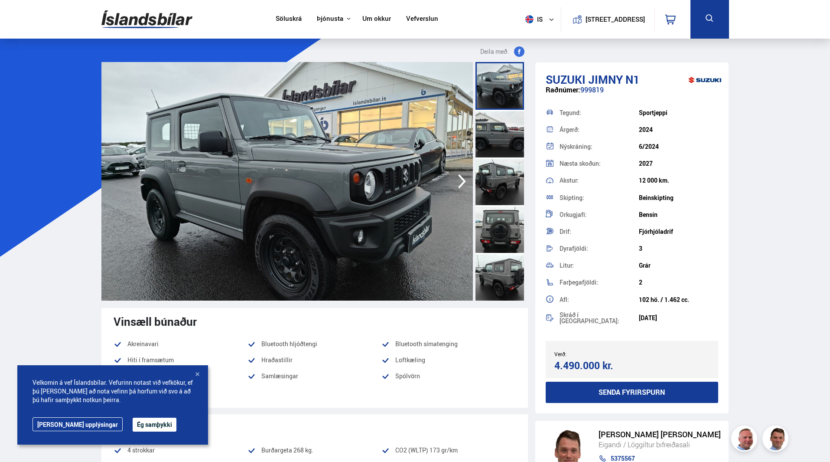
click at [462, 173] on icon "button" at bounding box center [461, 181] width 17 height 21
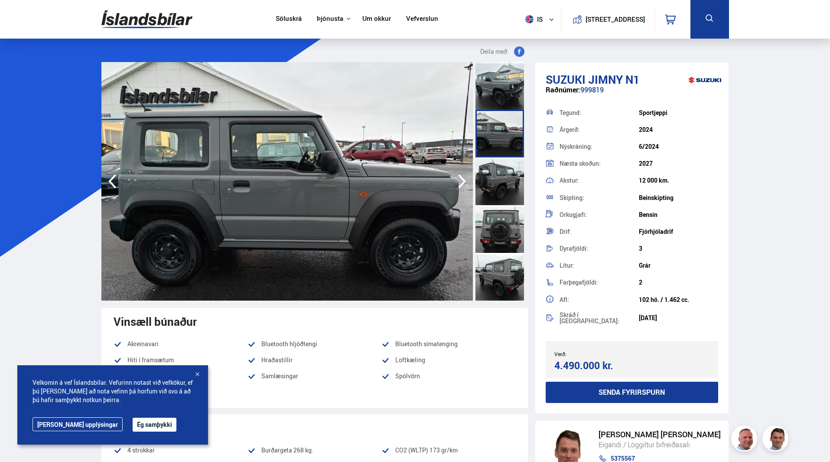
click at [461, 182] on icon "button" at bounding box center [461, 181] width 17 height 21
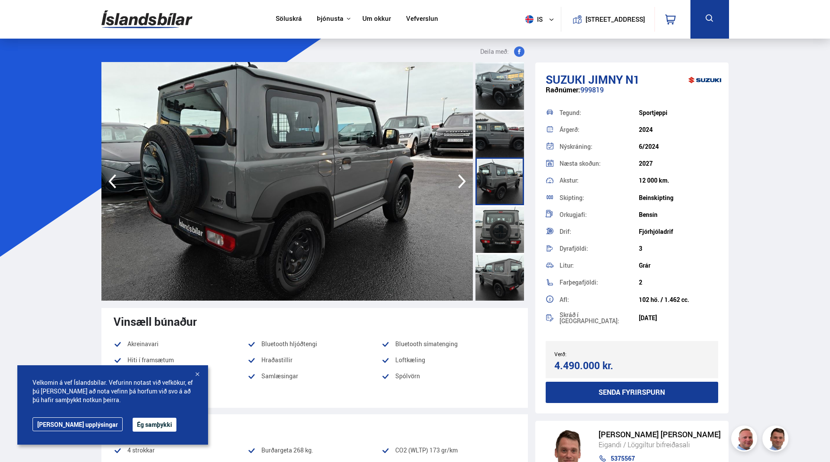
click at [461, 182] on icon "button" at bounding box center [461, 181] width 17 height 21
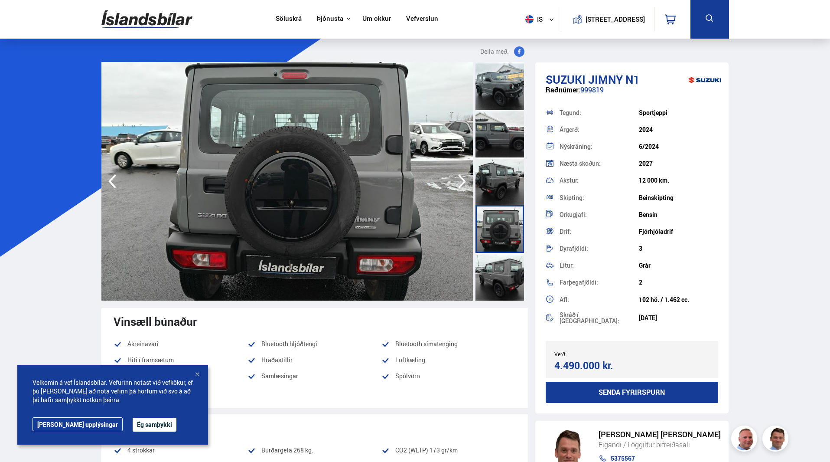
click at [461, 182] on icon "button" at bounding box center [461, 181] width 17 height 21
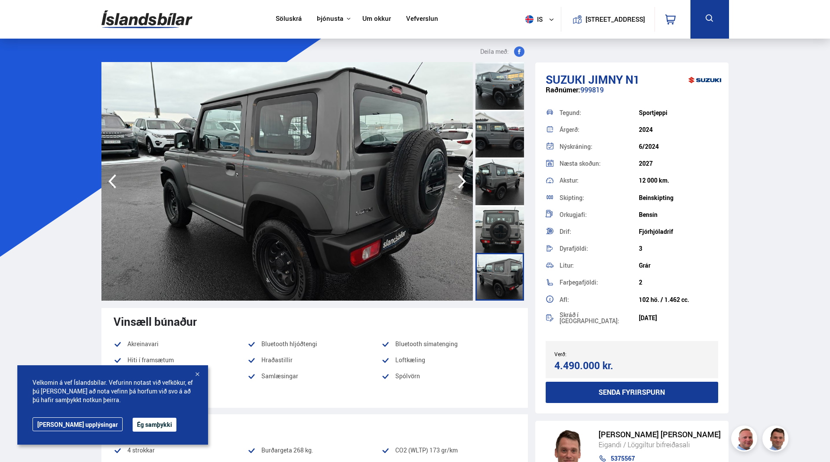
click at [461, 182] on icon "button" at bounding box center [461, 181] width 17 height 21
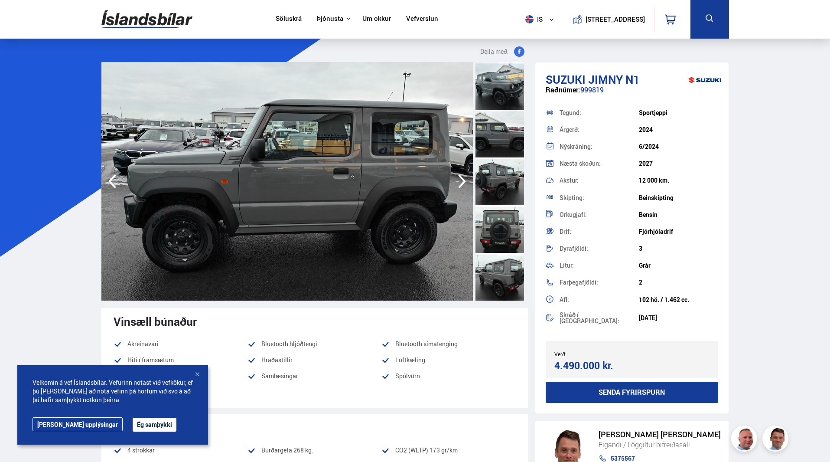
click at [461, 182] on icon "button" at bounding box center [461, 181] width 17 height 21
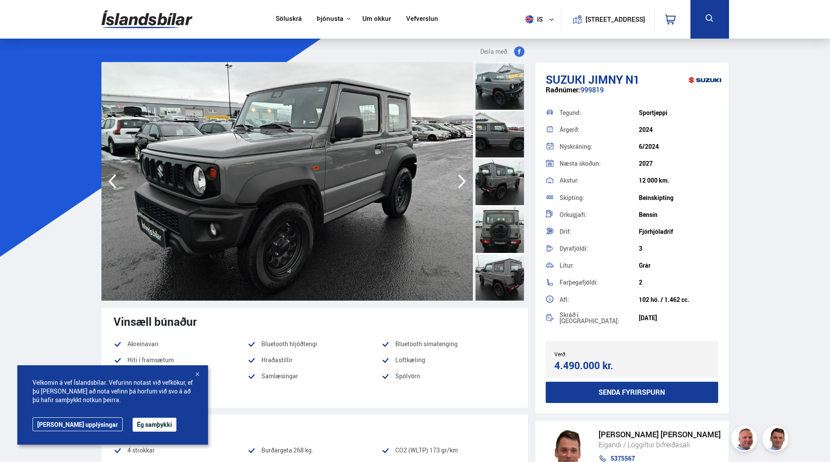
click at [461, 182] on icon "button" at bounding box center [461, 181] width 17 height 21
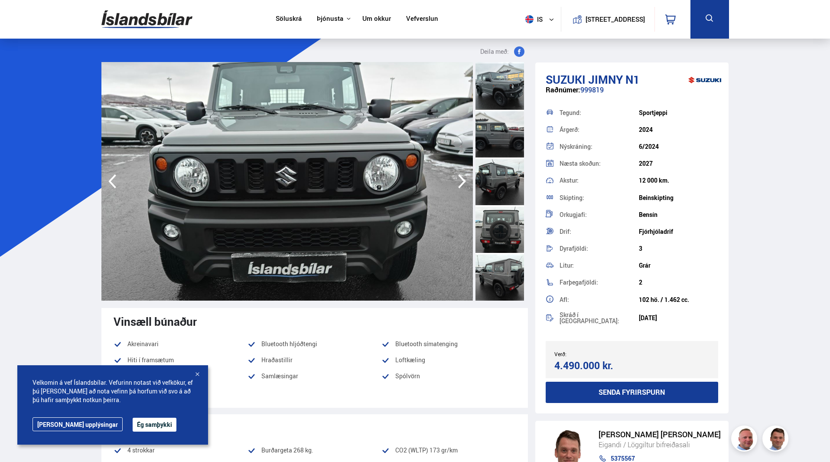
click at [461, 182] on icon "button" at bounding box center [461, 181] width 17 height 21
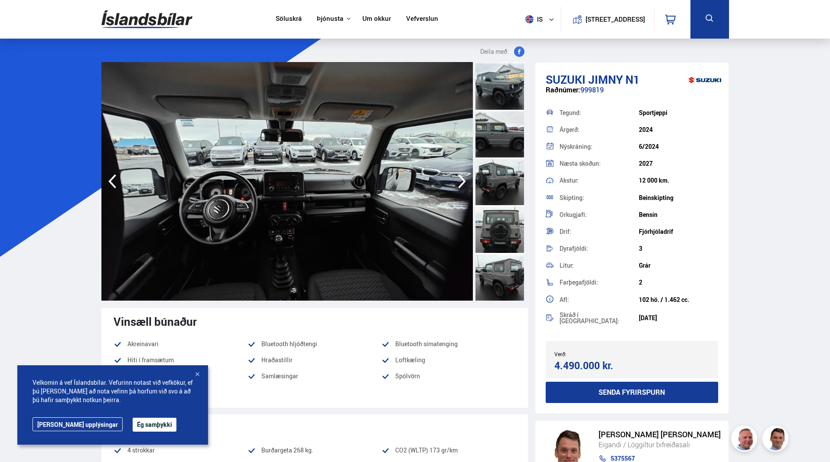
click at [461, 182] on icon "button" at bounding box center [461, 181] width 17 height 21
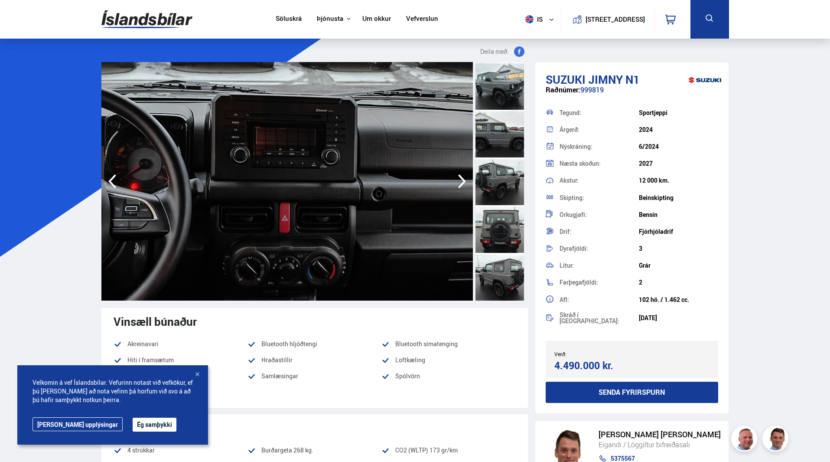
click at [461, 182] on icon "button" at bounding box center [461, 181] width 17 height 21
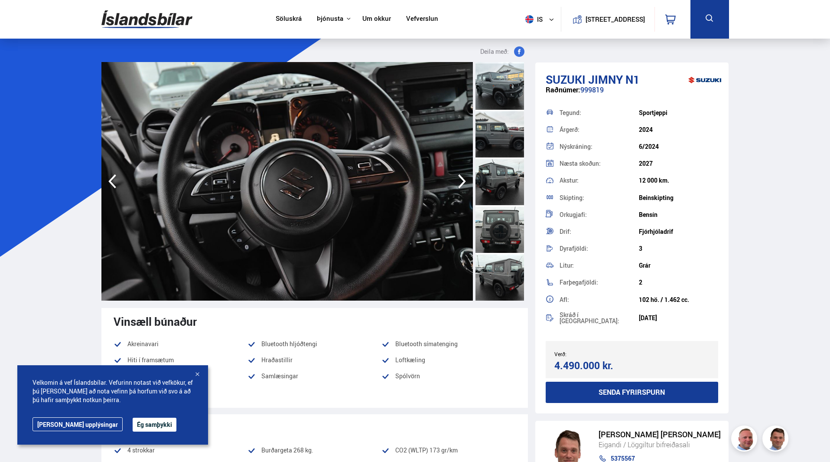
click at [461, 182] on icon "button" at bounding box center [461, 181] width 17 height 21
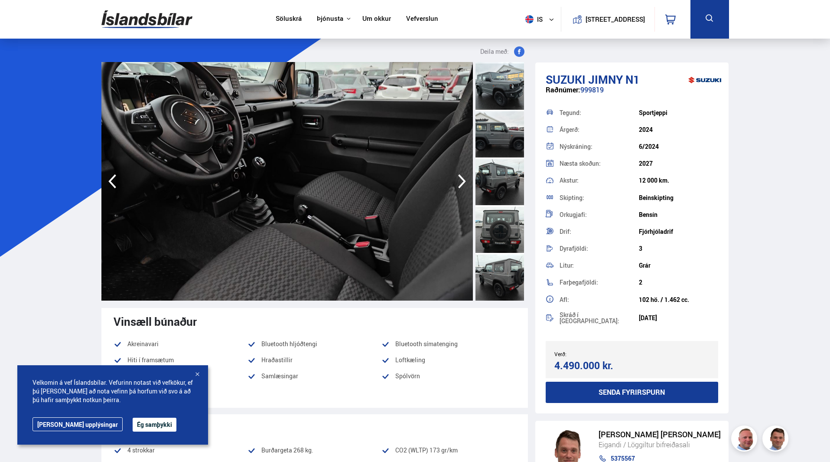
click at [461, 182] on icon "button" at bounding box center [461, 181] width 17 height 21
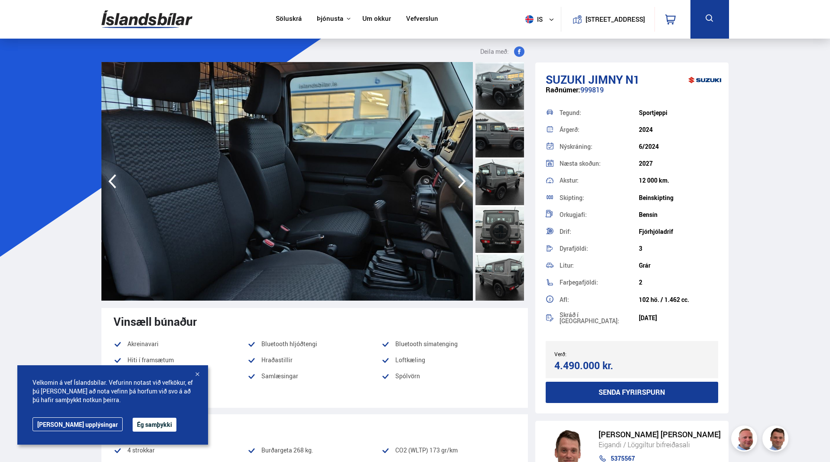
click at [461, 182] on icon "button" at bounding box center [461, 181] width 17 height 21
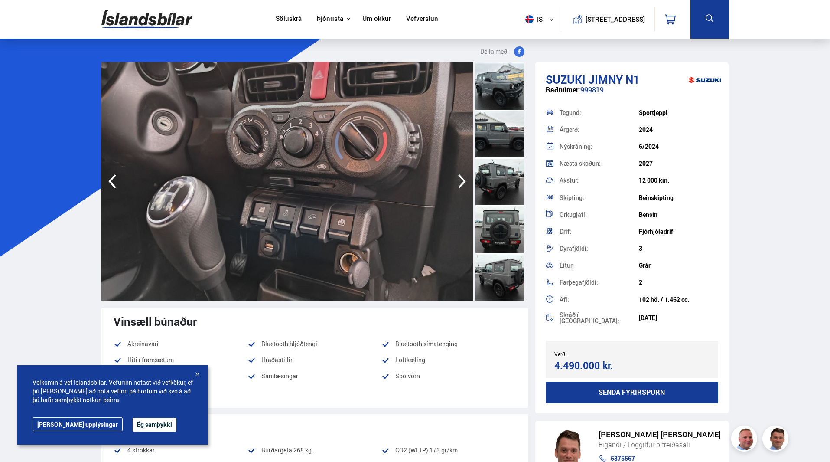
click at [461, 182] on icon "button" at bounding box center [461, 181] width 17 height 21
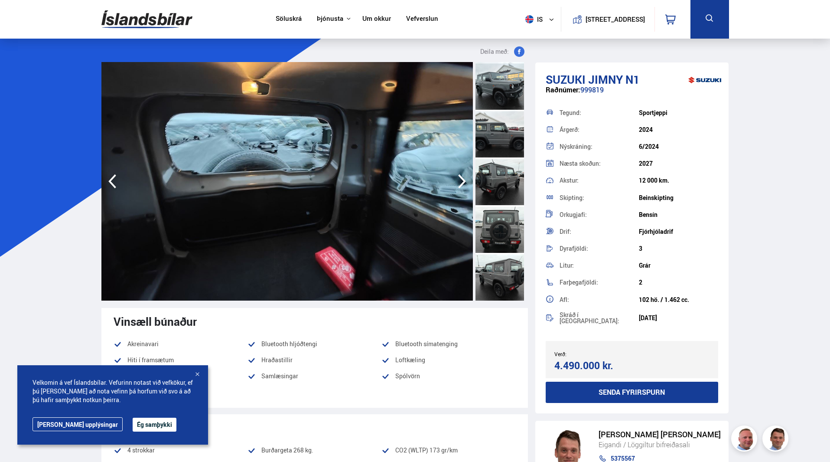
click at [461, 182] on icon "button" at bounding box center [461, 181] width 17 height 21
